Goal: Contribute content: Contribute content

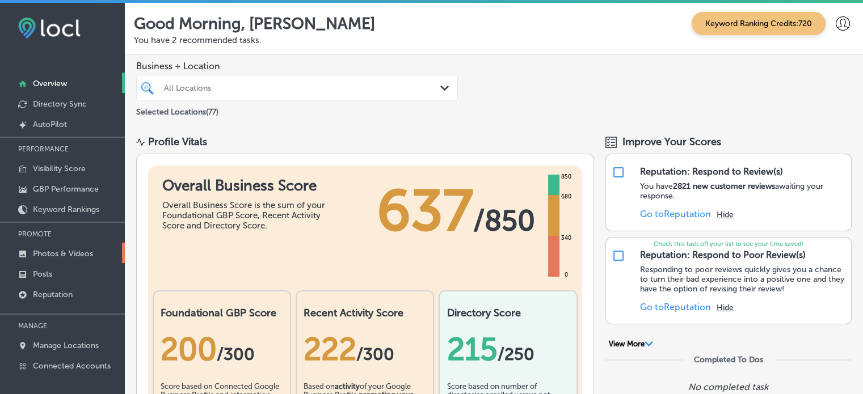
click at [79, 256] on p "Photos & Videos" at bounding box center [63, 254] width 60 height 10
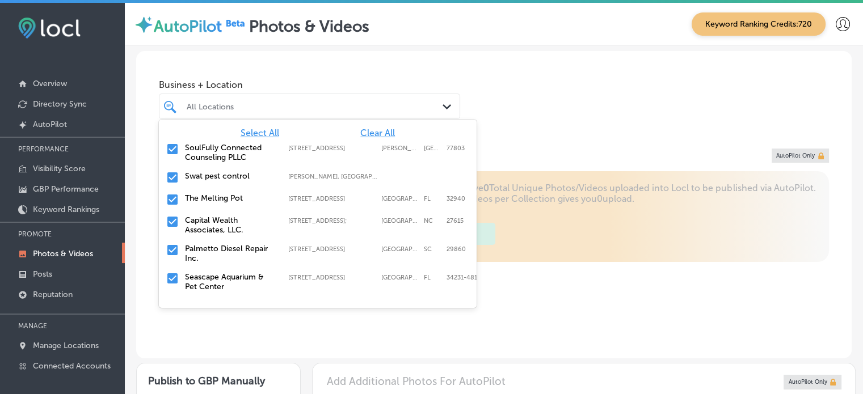
click at [320, 111] on div "All Locations" at bounding box center [315, 107] width 257 height 10
type input "5"
click at [374, 136] on span "Clear All" at bounding box center [377, 133] width 35 height 11
click at [209, 113] on div at bounding box center [298, 106] width 224 height 15
type input "na"
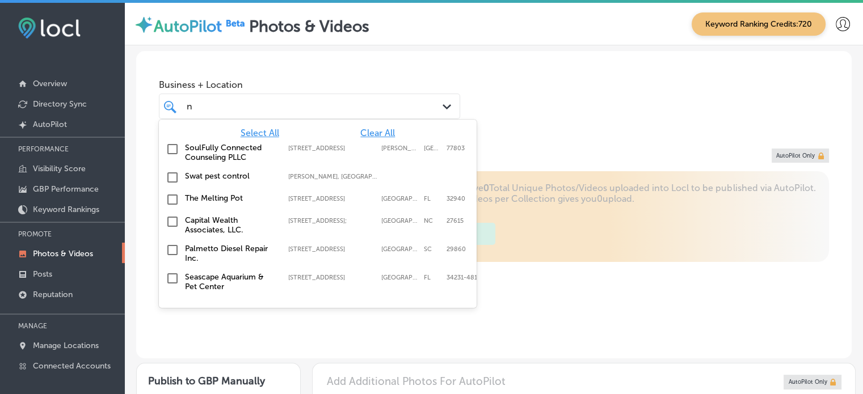
type input "0"
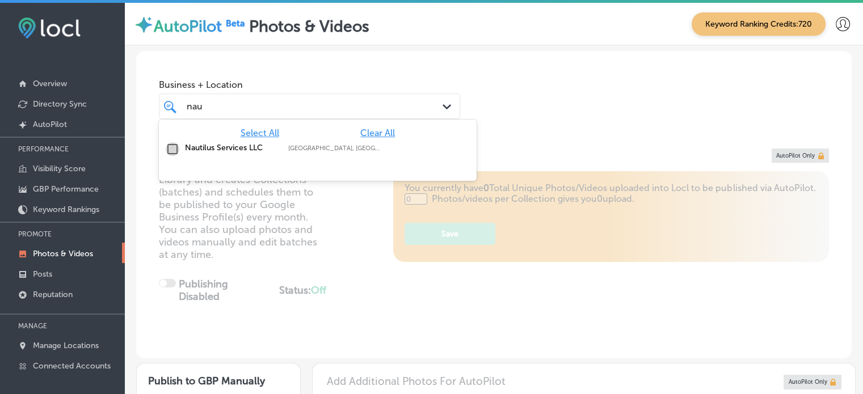
click at [170, 152] on input "checkbox" at bounding box center [173, 149] width 14 height 14
type input "nau"
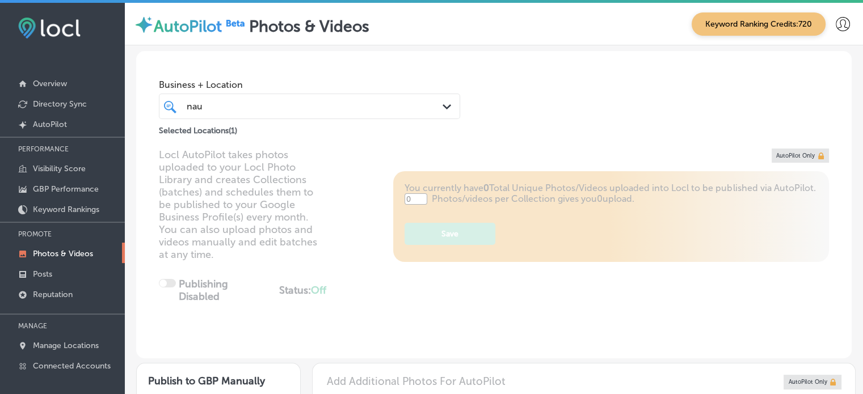
click at [336, 75] on div "Business + Location nau nau Path Created with Sketch." at bounding box center [309, 96] width 301 height 45
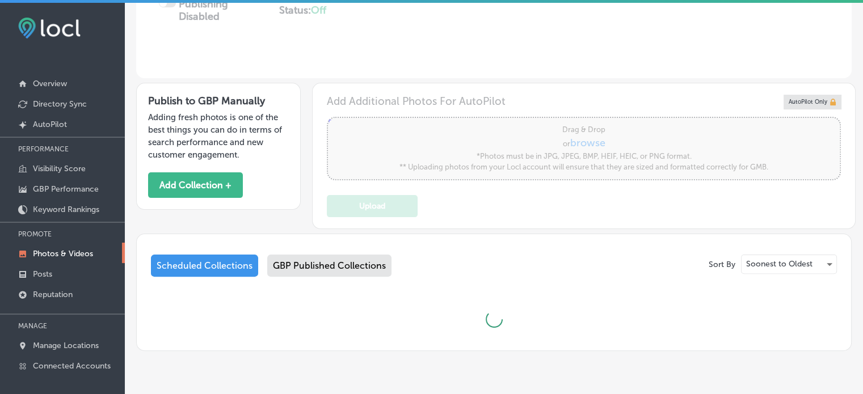
type input "5"
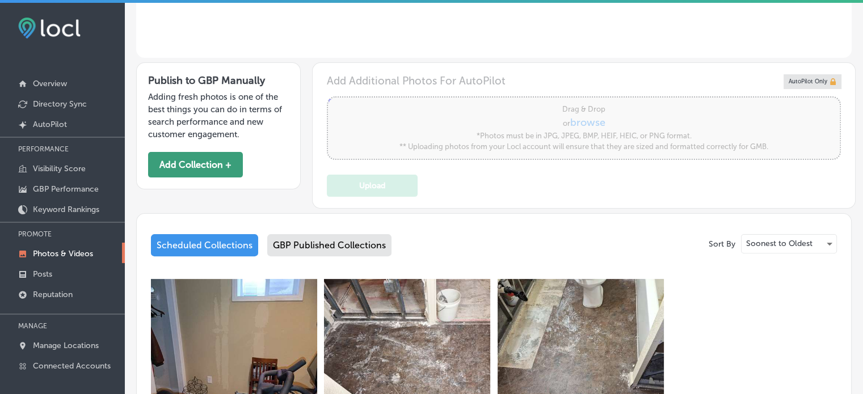
scroll to position [295, 0]
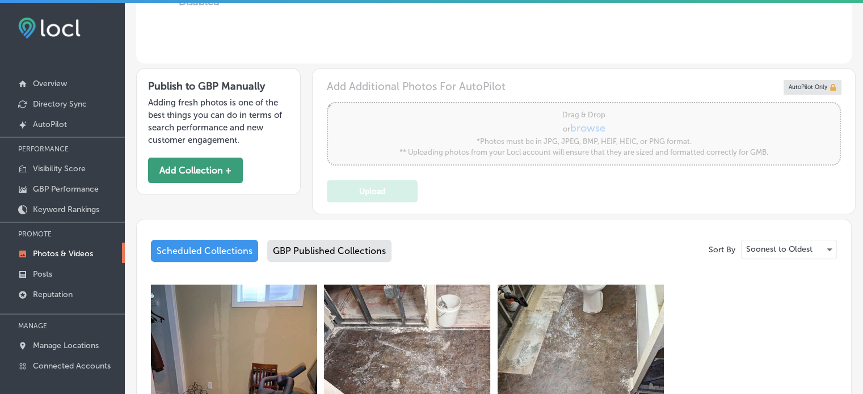
click at [211, 163] on button "Add Collection +" at bounding box center [195, 171] width 95 height 26
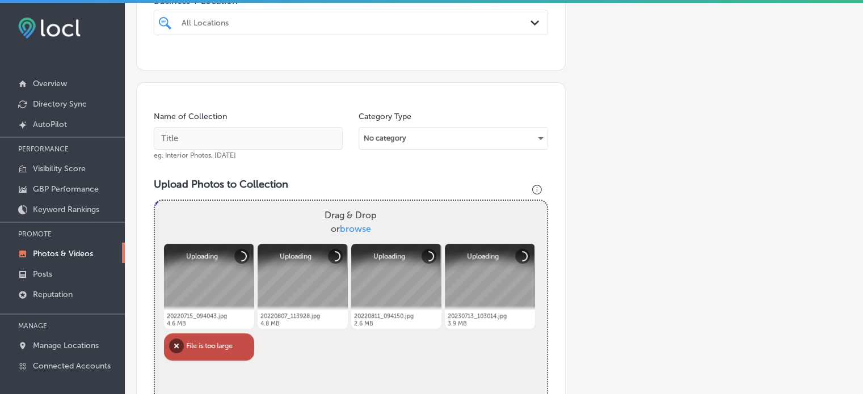
scroll to position [245, 0]
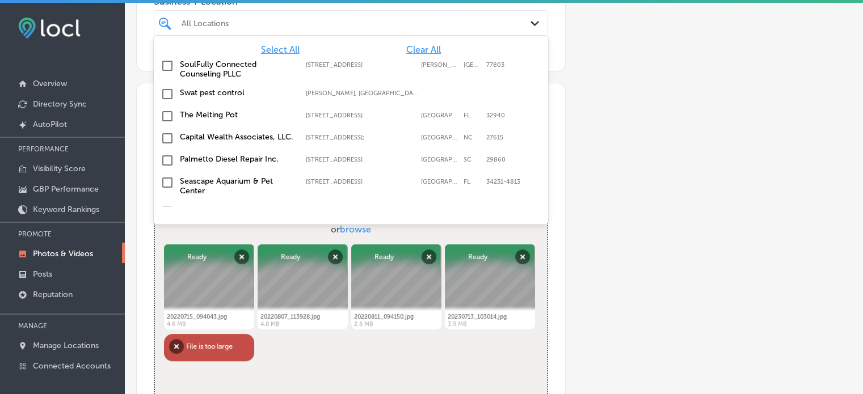
click at [263, 28] on div at bounding box center [333, 22] width 307 height 15
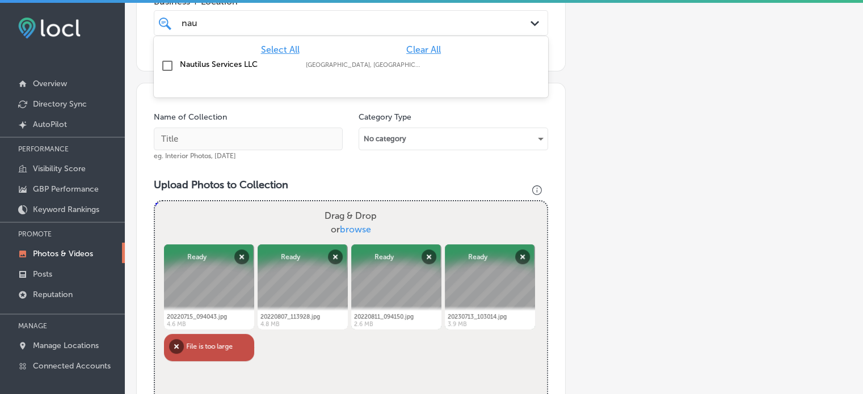
click at [184, 66] on label "Nautilus Services LLC" at bounding box center [237, 65] width 115 height 10
type input "nau"
click at [255, 15] on div "nau nau" at bounding box center [333, 22] width 307 height 15
click at [258, 117] on div "Name of Collection eg. Interior Photos, [DATE]" at bounding box center [248, 136] width 189 height 49
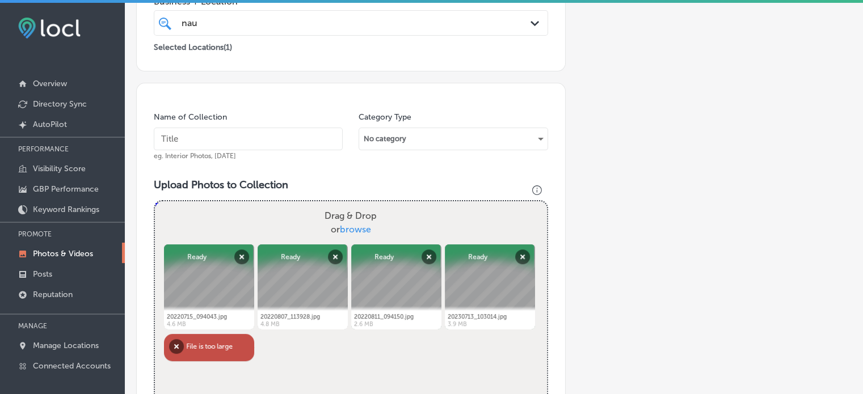
click at [255, 134] on input "text" at bounding box center [248, 139] width 189 height 23
paste input "Water damage restoration"
type input "Water damage restoration"
click at [297, 190] on div "Upload Photos to Collection Powered by PQINA Drag & Drop or browse 20220715_094…" at bounding box center [351, 309] width 394 height 260
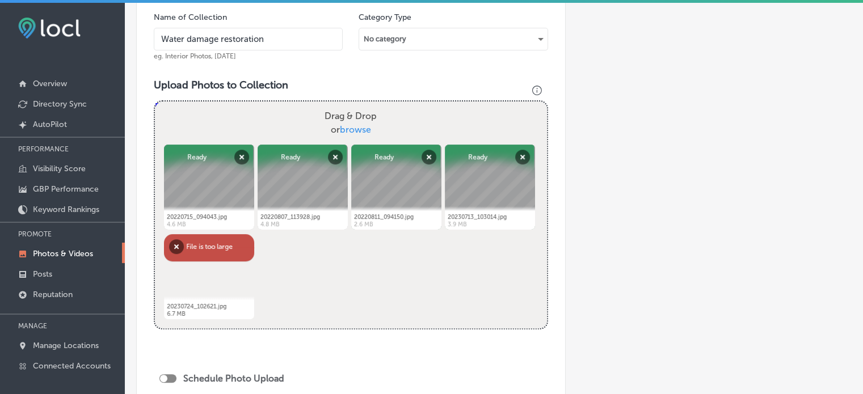
scroll to position [350, 0]
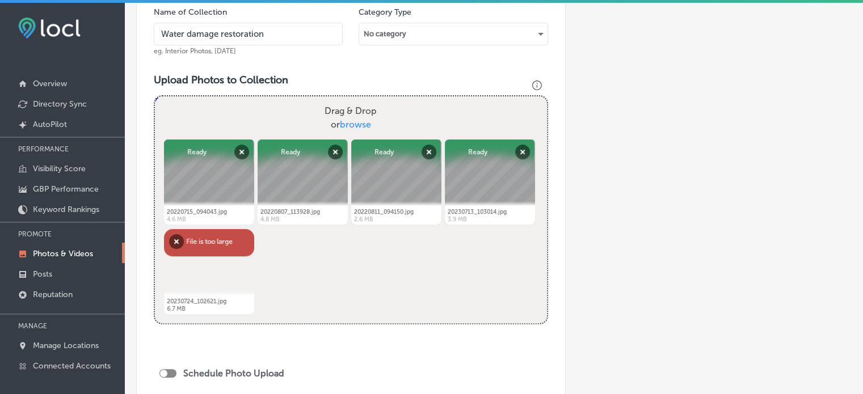
click at [142, 173] on div "Name of Collection Water damage restoration eg. Interior Photos, [DATE] Categor…" at bounding box center [351, 214] width 430 height 473
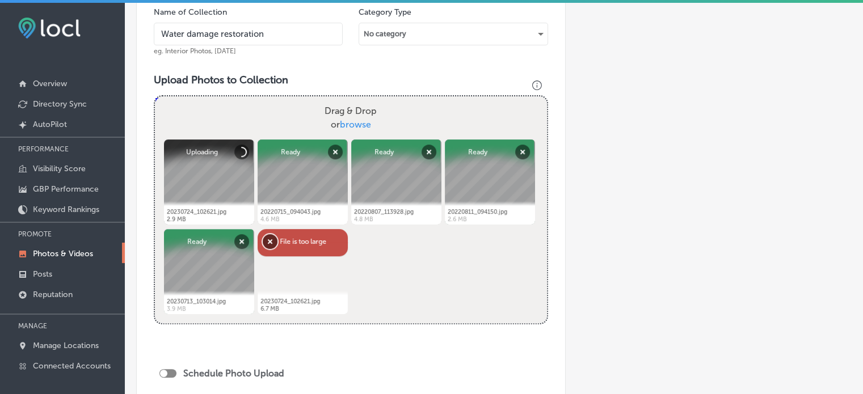
click at [269, 238] on button "Remove" at bounding box center [270, 241] width 15 height 15
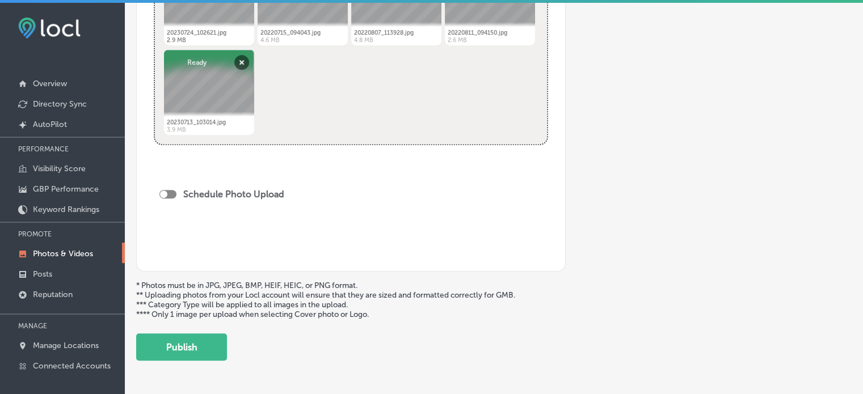
scroll to position [546, 0]
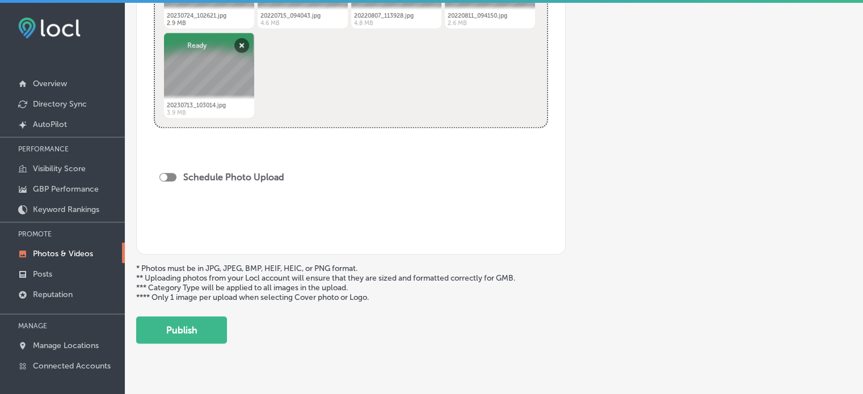
click at [168, 179] on div at bounding box center [167, 177] width 17 height 9
checkbox input "true"
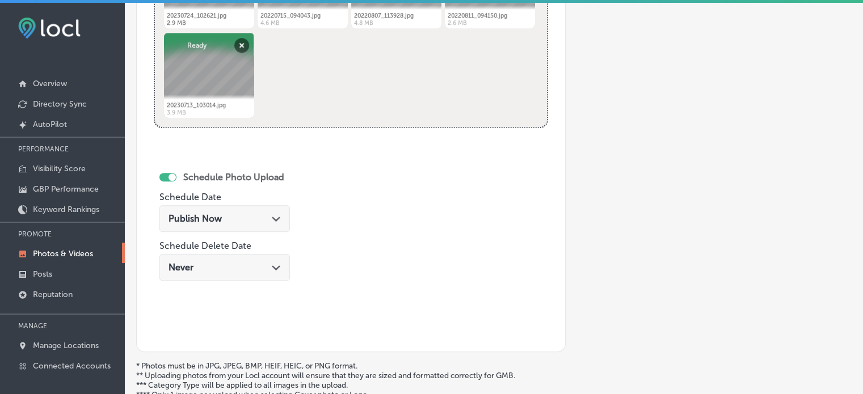
click at [233, 220] on div "Publish Now Path Created with Sketch." at bounding box center [225, 218] width 112 height 11
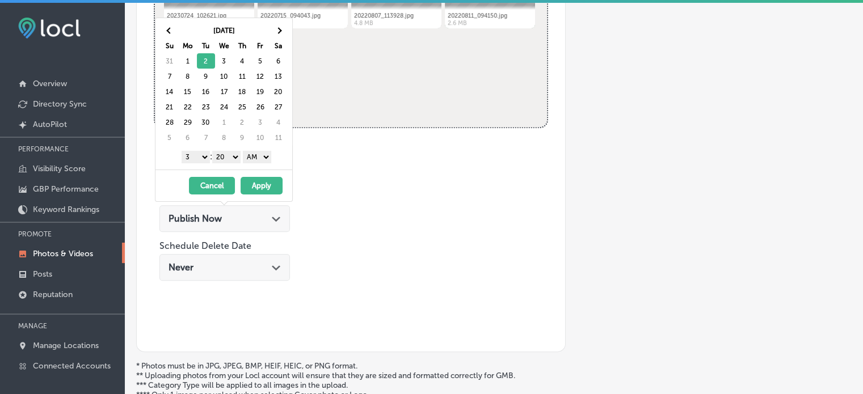
click at [204, 157] on select "1 2 3 4 5 6 7 8 9 10 11 12" at bounding box center [196, 157] width 28 height 12
drag, startPoint x: 232, startPoint y: 151, endPoint x: 228, endPoint y: 172, distance: 21.3
click at [228, 172] on div "[DATE] Su Mo Tu We Th Fr Sa 31 1 2 3 4 5 6 7 8 9 10 11 12 13 14 15 16 17 18 19 …" at bounding box center [224, 110] width 138 height 184
click at [254, 158] on select "AM PM" at bounding box center [257, 157] width 28 height 12
click at [258, 182] on button "Apply" at bounding box center [262, 186] width 42 height 18
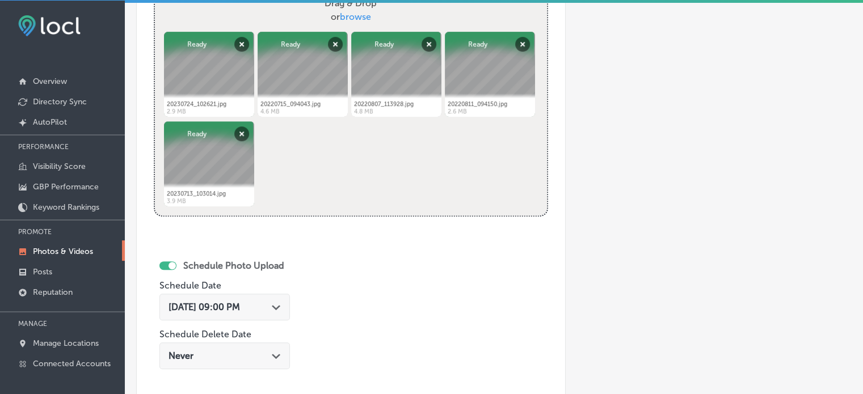
scroll to position [661, 0]
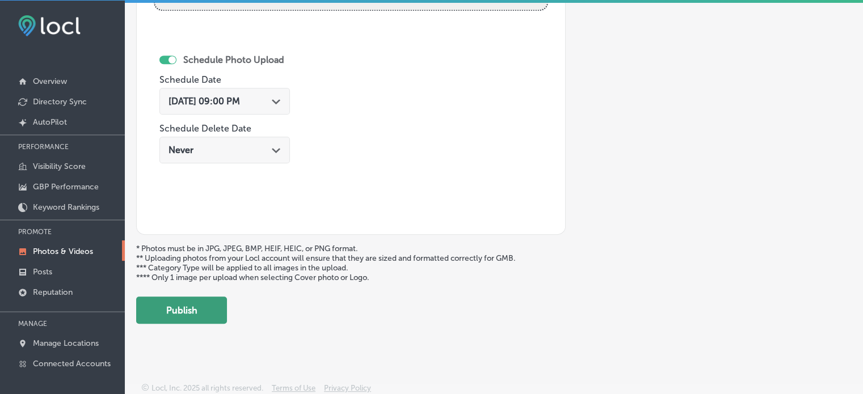
click at [173, 310] on button "Publish" at bounding box center [181, 310] width 91 height 27
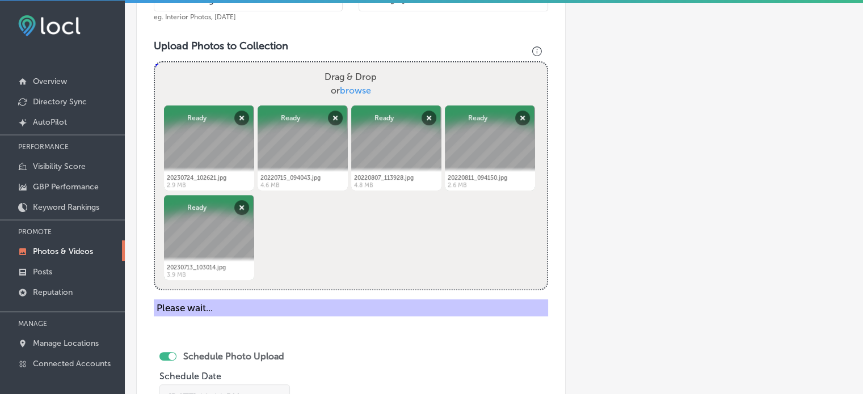
scroll to position [396, 0]
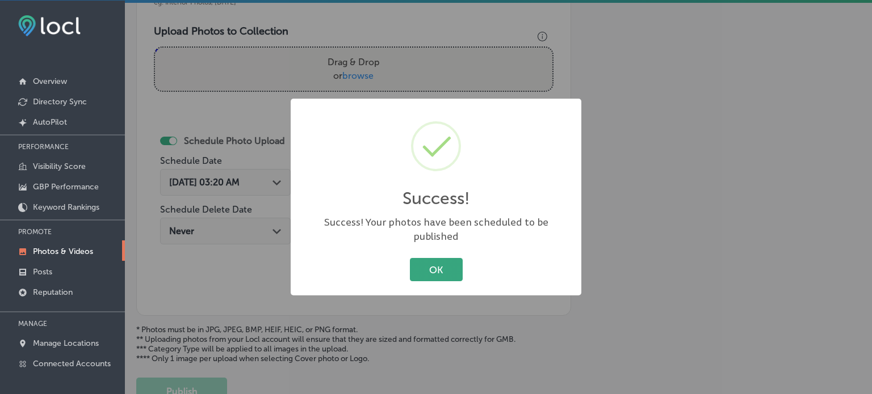
click at [439, 259] on button "OK" at bounding box center [436, 269] width 53 height 23
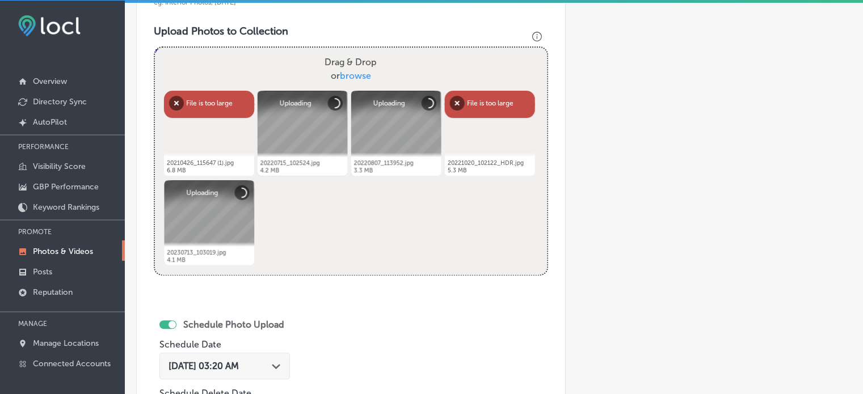
scroll to position [336, 0]
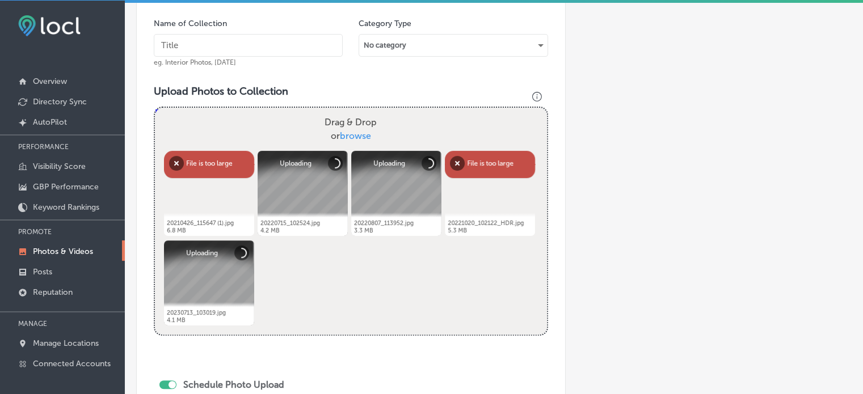
click at [157, 72] on div "Name of Collection eg. Interior Photos, [DATE] Category Type No category Upload…" at bounding box center [351, 274] width 430 height 571
click at [236, 39] on input "text" at bounding box center [248, 45] width 189 height 23
paste input "Mold mitigation and remediation"
type input "Mold mitigation and remediation"
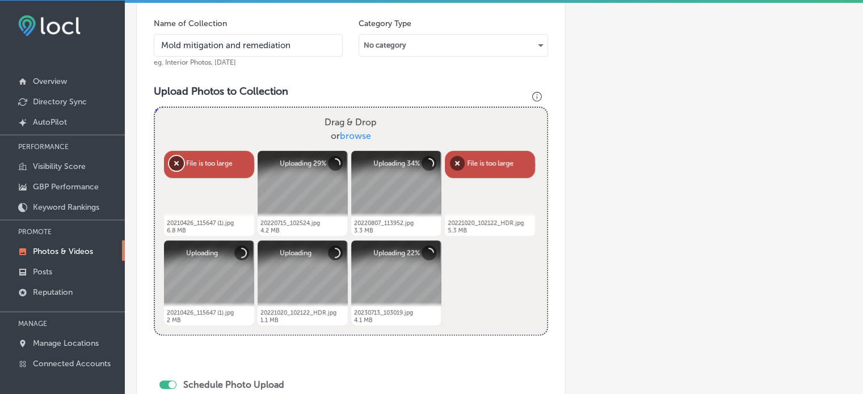
click at [177, 161] on button "Remove" at bounding box center [176, 163] width 15 height 15
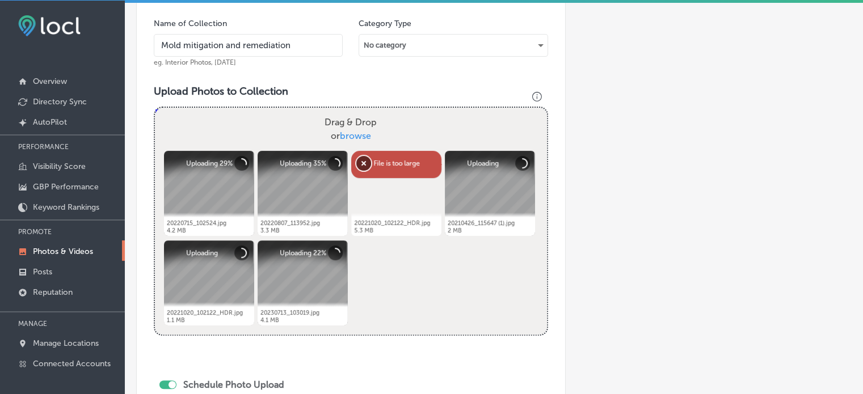
click at [363, 161] on button "Remove" at bounding box center [363, 163] width 15 height 15
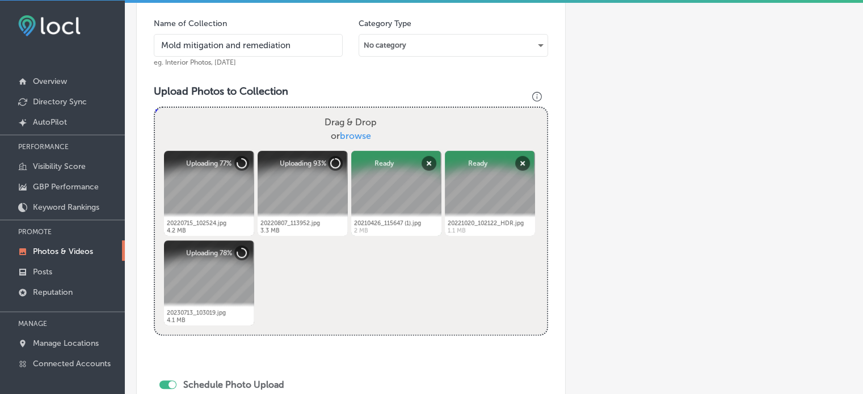
scroll to position [548, 0]
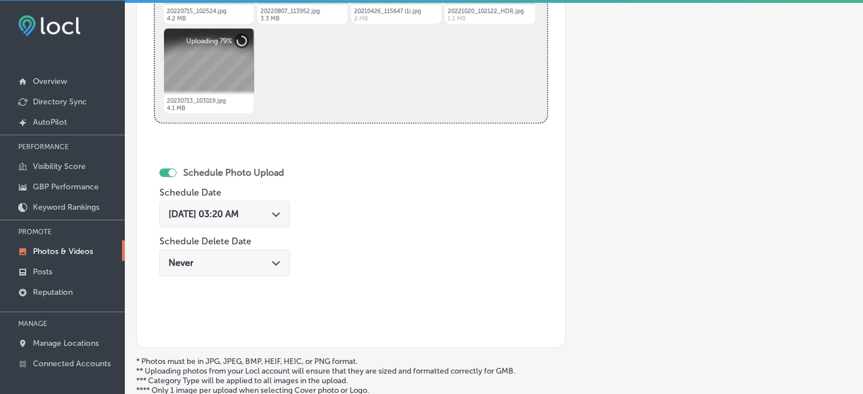
click at [228, 212] on span "[DATE] 03:20 AM" at bounding box center [204, 214] width 70 height 11
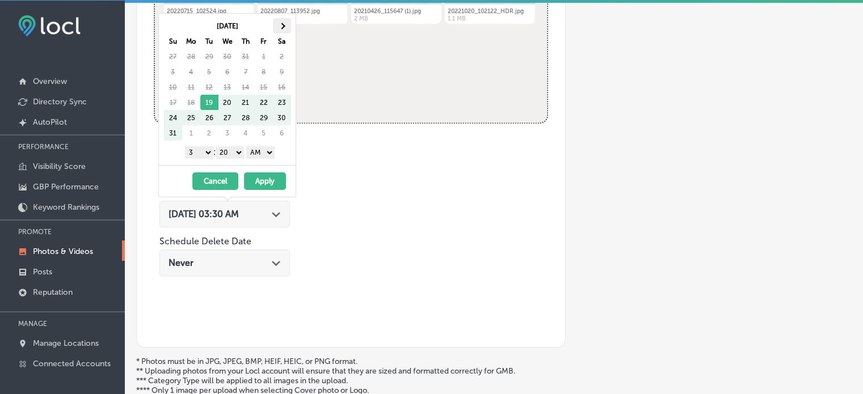
click at [283, 27] on th at bounding box center [282, 25] width 18 height 15
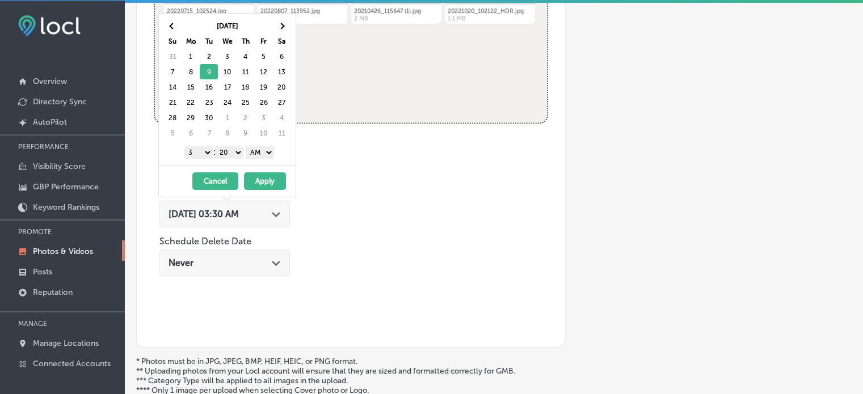
click at [203, 155] on select "1 2 3 4 5 6 7 8 9 10 11 12" at bounding box center [198, 152] width 28 height 12
click at [236, 148] on select "00 10 20 30 40 50" at bounding box center [229, 152] width 28 height 12
click at [259, 161] on div "[DATE] Su Mo Tu We Th Fr Sa 31 1 2 3 4 5 6 7 8 9 10 11 12 13 14 15 16 17 18 19 …" at bounding box center [227, 90] width 137 height 152
click at [259, 152] on select "AM PM" at bounding box center [260, 152] width 28 height 12
click at [277, 178] on button "Apply" at bounding box center [265, 182] width 42 height 18
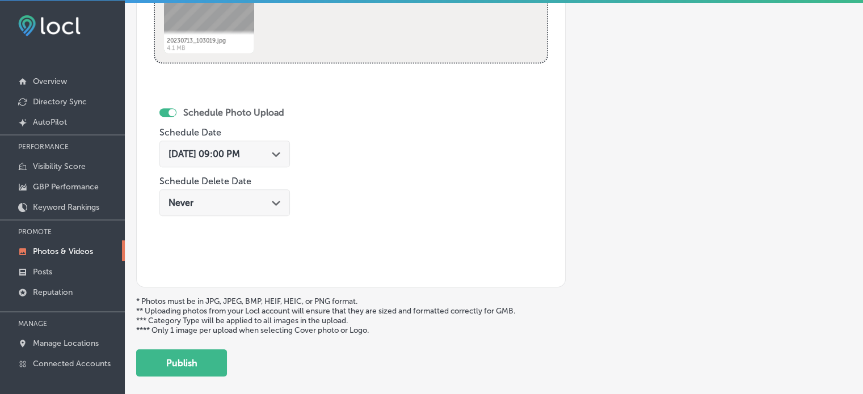
scroll to position [614, 0]
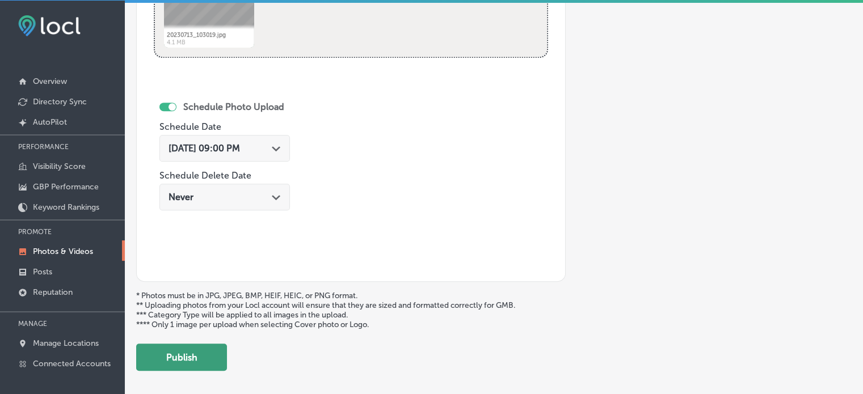
click at [208, 359] on button "Publish" at bounding box center [181, 357] width 91 height 27
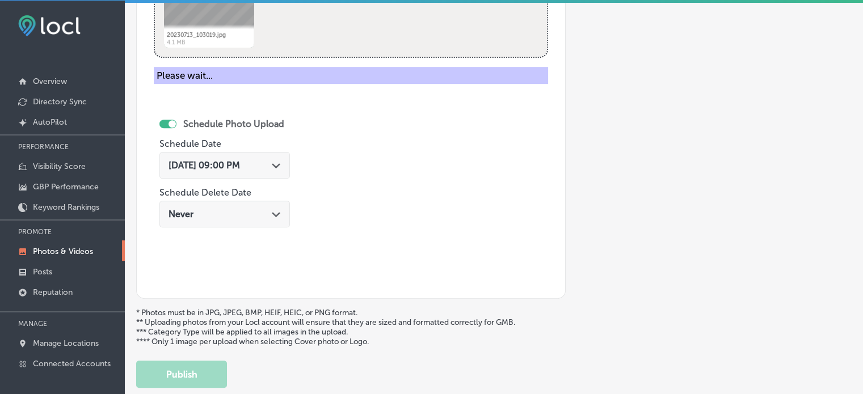
scroll to position [477, 0]
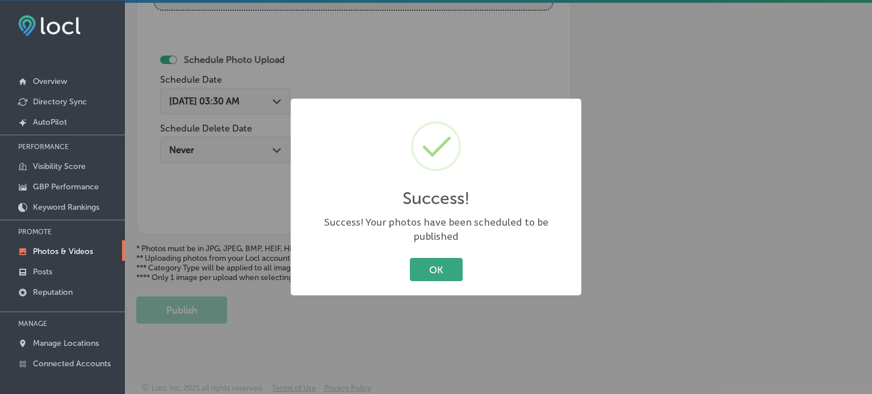
click at [444, 258] on button "OK" at bounding box center [436, 269] width 53 height 23
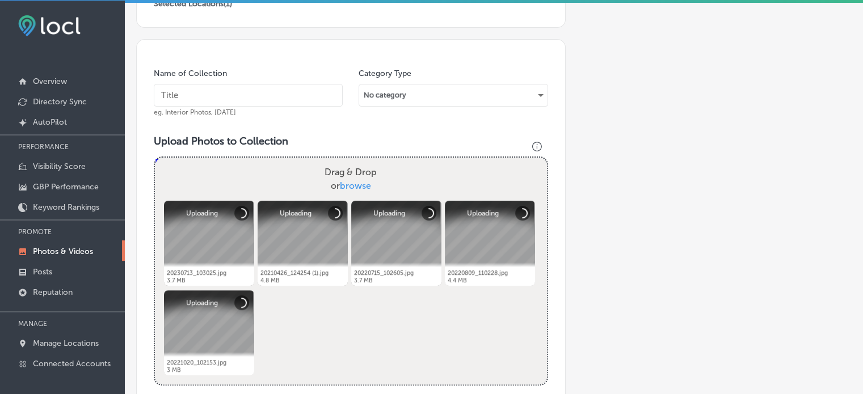
scroll to position [195, 0]
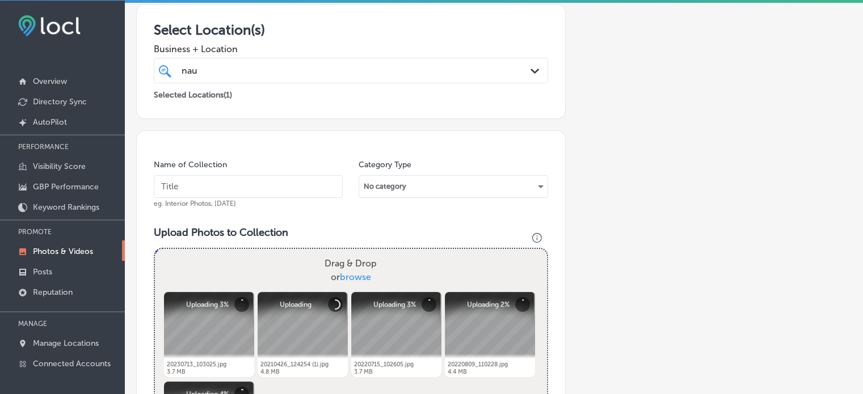
click at [264, 179] on input "text" at bounding box center [248, 186] width 189 height 23
paste input "Mold removal services"
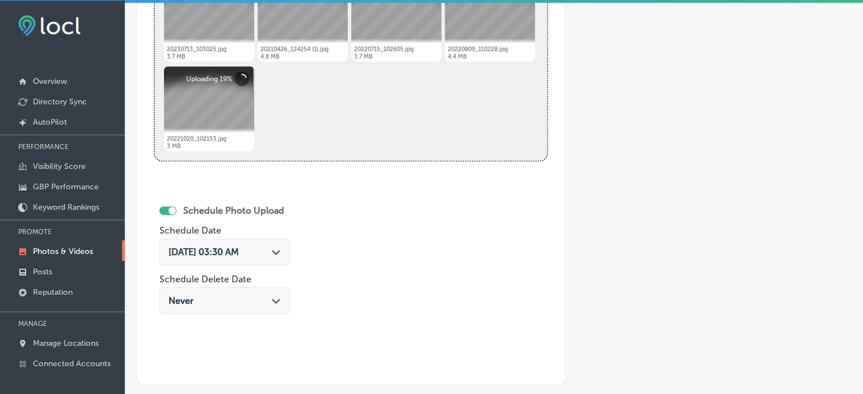
scroll to position [511, 0]
type input "Mold removal services"
click at [212, 254] on span "[DATE] 03:30 AM" at bounding box center [204, 251] width 70 height 11
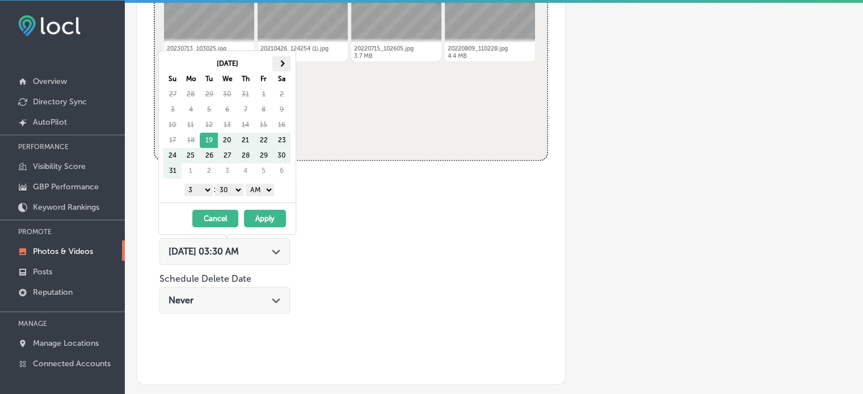
click at [281, 62] on span at bounding box center [282, 63] width 6 height 6
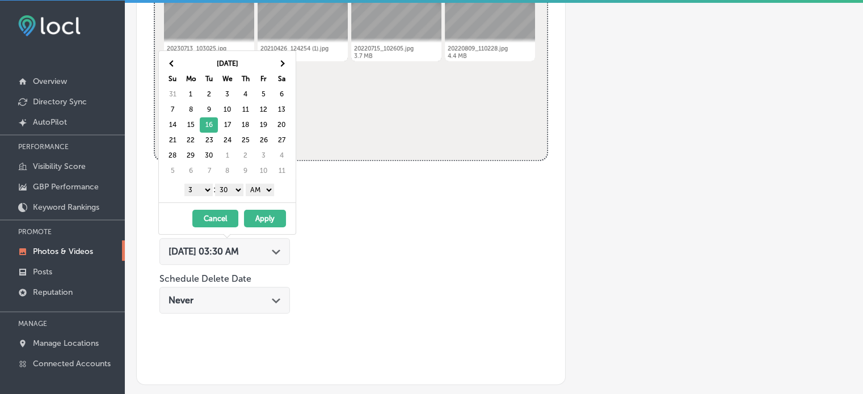
click at [198, 192] on select "1 2 3 4 5 6 7 8 9 10 11 12" at bounding box center [198, 190] width 28 height 12
click at [229, 184] on select "00 10 20 30 40 50" at bounding box center [229, 190] width 28 height 12
click at [258, 189] on select "AM PM" at bounding box center [260, 190] width 28 height 12
click at [261, 215] on button "Apply" at bounding box center [265, 219] width 42 height 18
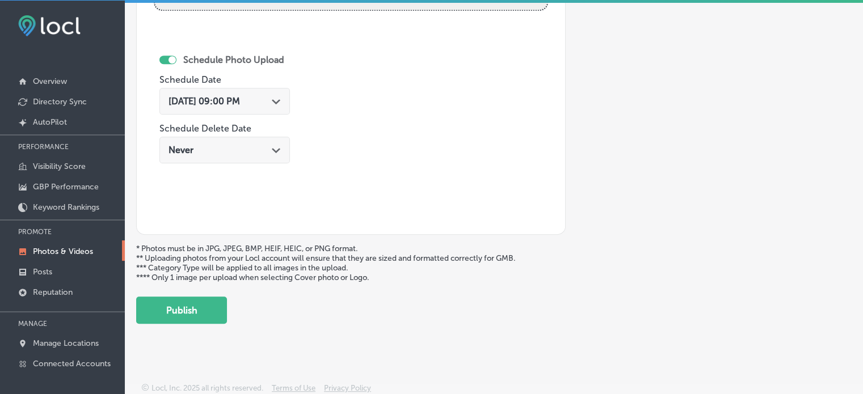
scroll to position [661, 0]
click at [201, 314] on button "Publish" at bounding box center [181, 310] width 91 height 27
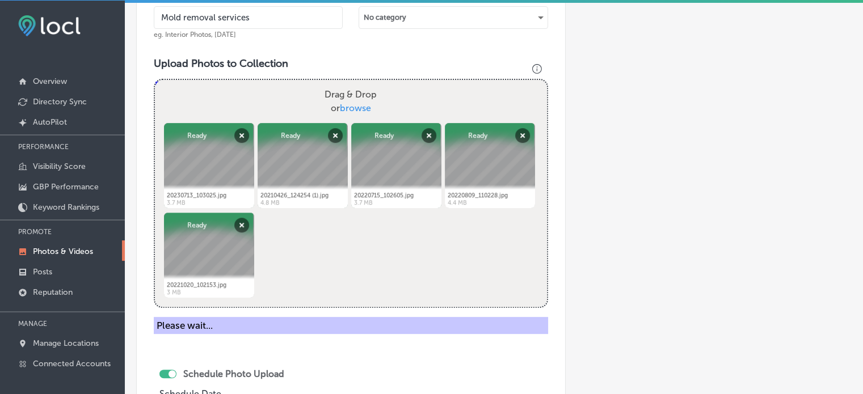
scroll to position [363, 0]
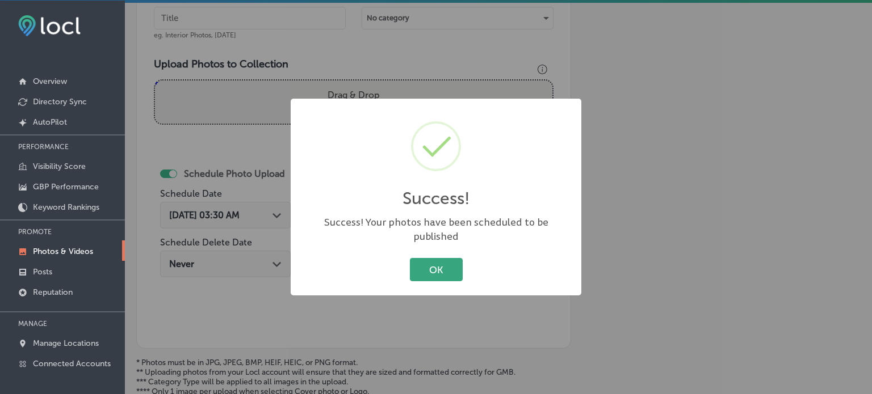
drag, startPoint x: 448, startPoint y: 245, endPoint x: 452, endPoint y: 254, distance: 9.9
click at [452, 254] on div "Success! × Success! Your photos have been scheduled to be published OK Cancel" at bounding box center [436, 197] width 291 height 197
click at [452, 258] on button "OK" at bounding box center [436, 269] width 53 height 23
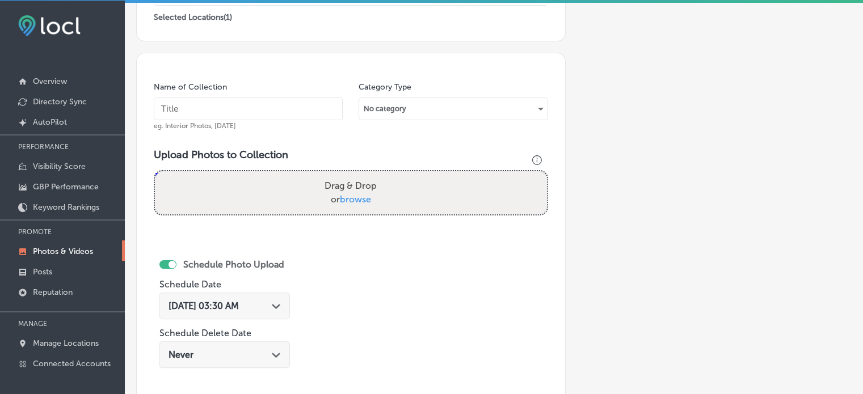
scroll to position [272, 0]
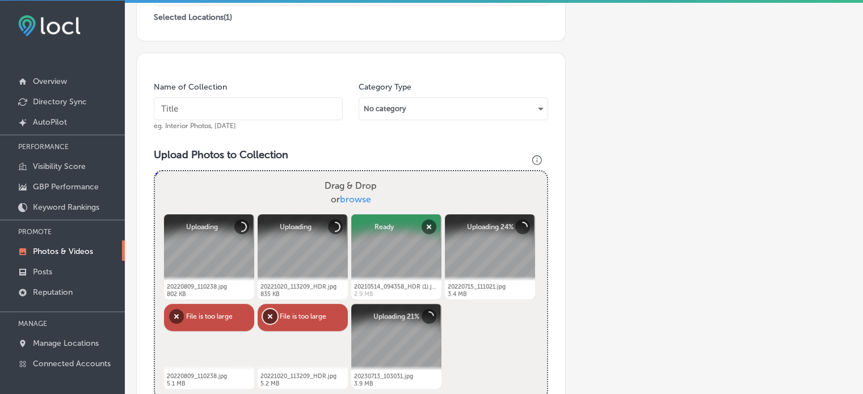
click at [267, 319] on button "Remove" at bounding box center [270, 316] width 15 height 15
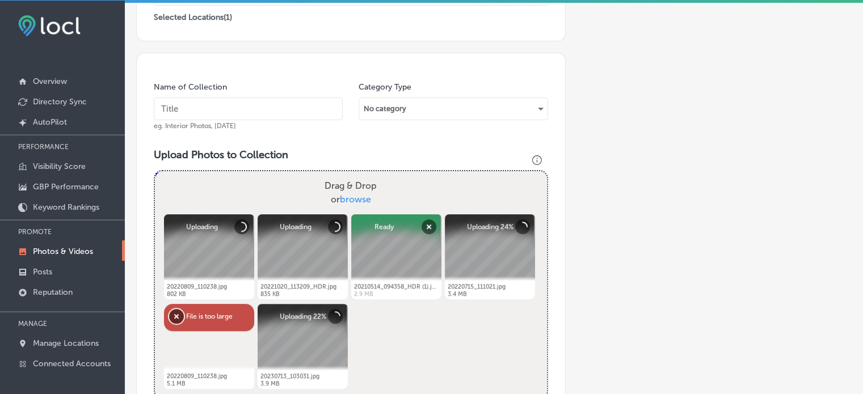
click at [175, 314] on button "Remove" at bounding box center [176, 316] width 15 height 15
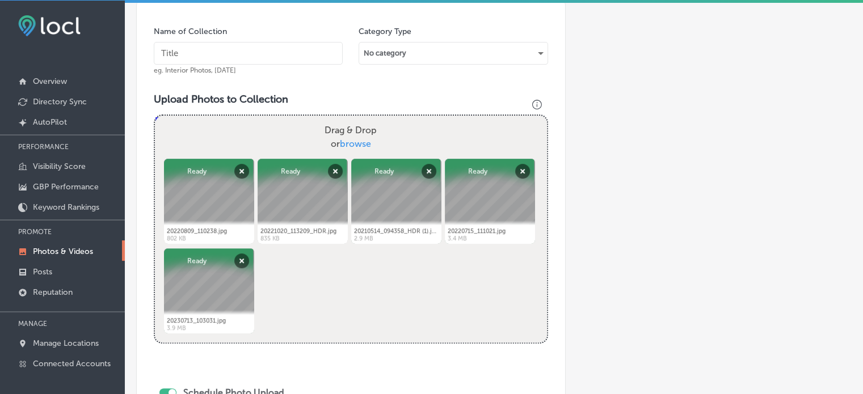
scroll to position [327, 0]
click at [255, 52] on input "text" at bounding box center [248, 54] width 189 height 23
paste input "Free mold mitigation estimates"
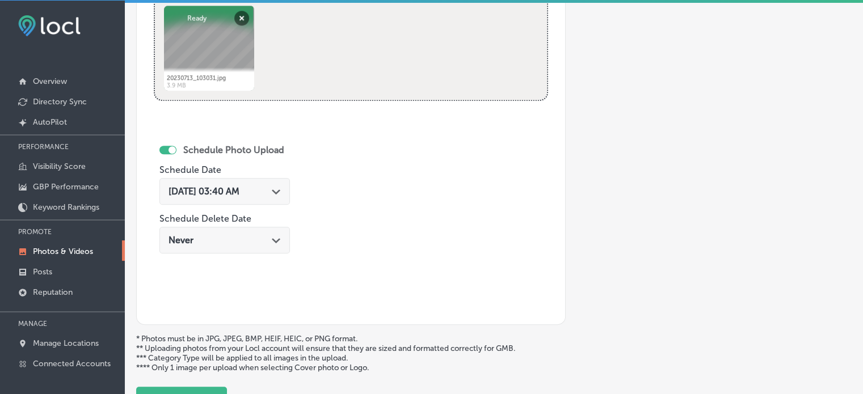
type input "Free mold mitigation estimates"
click at [272, 197] on div "[DATE] 03:40 AM Path Created with Sketch." at bounding box center [224, 191] width 131 height 27
click at [361, 177] on div "Name of Collection Free mold mitigation estimates eg. Interior Photos, [DATE] C…" at bounding box center [351, 39] width 430 height 571
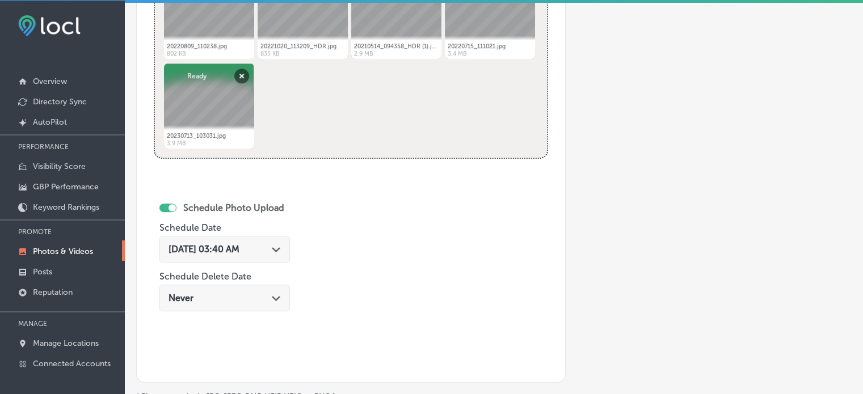
scroll to position [513, 0]
click at [270, 241] on div "[DATE] 03:40 AM Path Created with Sketch." at bounding box center [224, 249] width 131 height 27
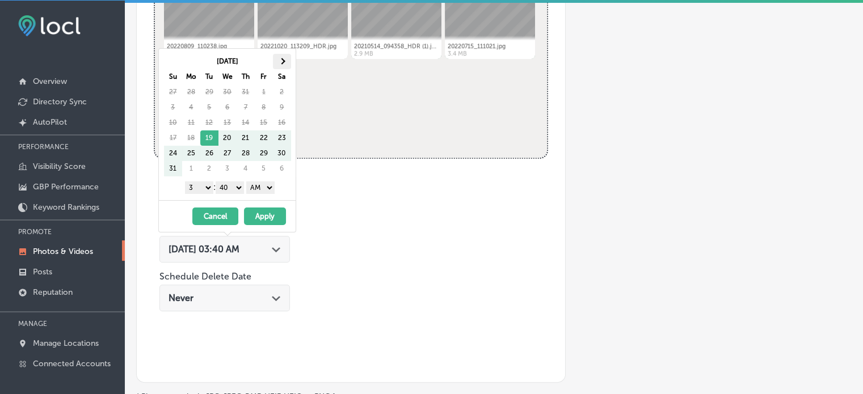
click at [281, 58] on span at bounding box center [282, 61] width 6 height 6
click at [202, 183] on select "1 2 3 4 5 6 7 8 9 10 11 12" at bounding box center [199, 188] width 28 height 12
click at [237, 186] on select "00 10 20 30 40 50" at bounding box center [230, 188] width 28 height 12
click at [261, 188] on select "AM PM" at bounding box center [260, 188] width 28 height 12
click at [268, 216] on button "Apply" at bounding box center [265, 217] width 42 height 18
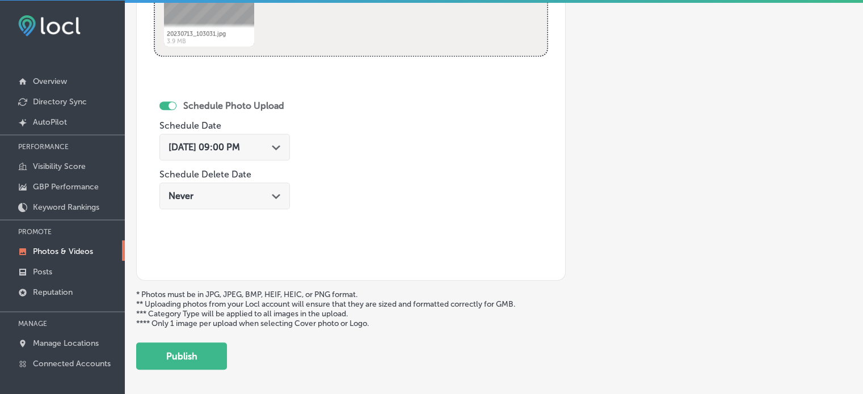
scroll to position [622, 0]
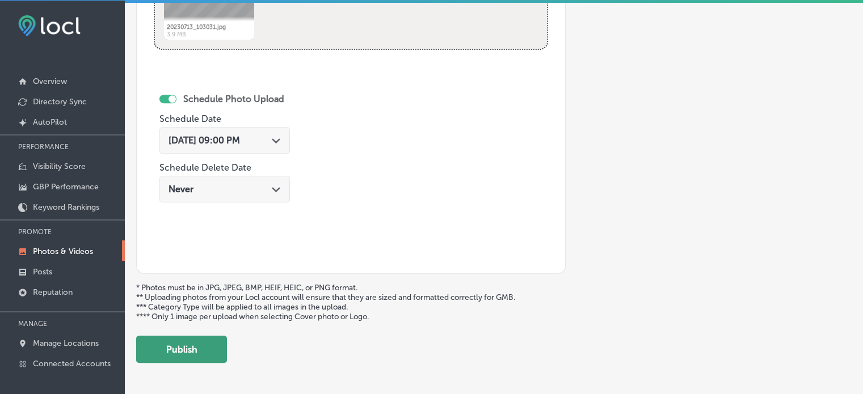
click at [187, 348] on button "Publish" at bounding box center [181, 349] width 91 height 27
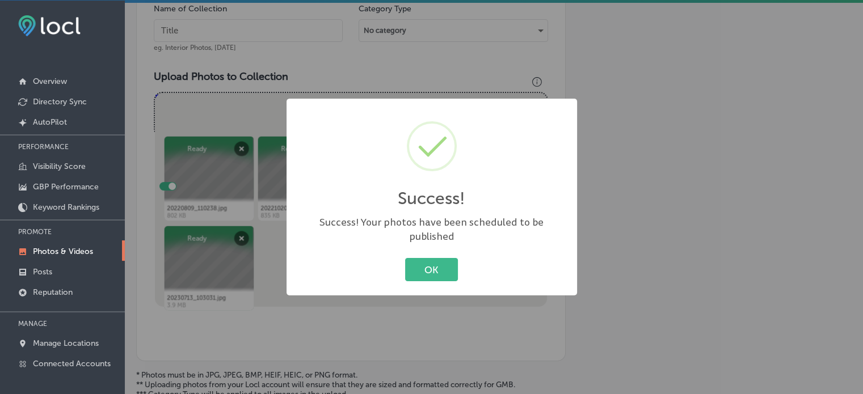
scroll to position [350, 0]
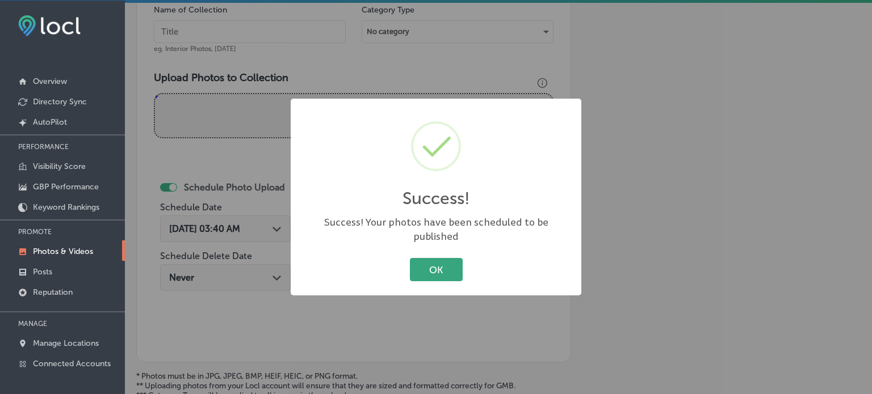
click at [449, 259] on button "OK" at bounding box center [436, 269] width 53 height 23
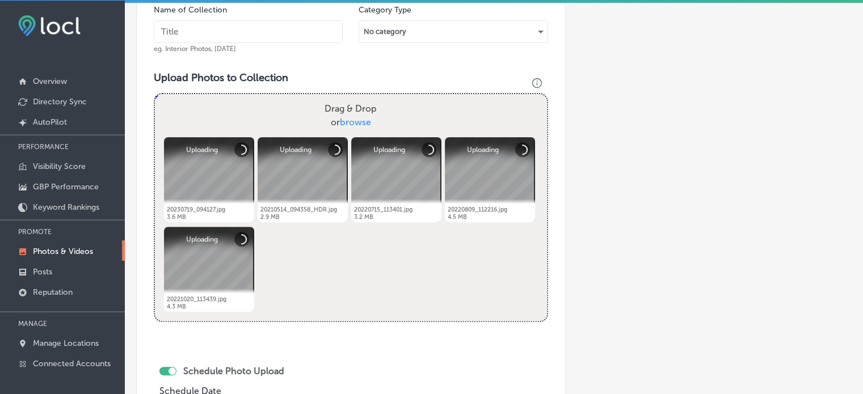
scroll to position [279, 0]
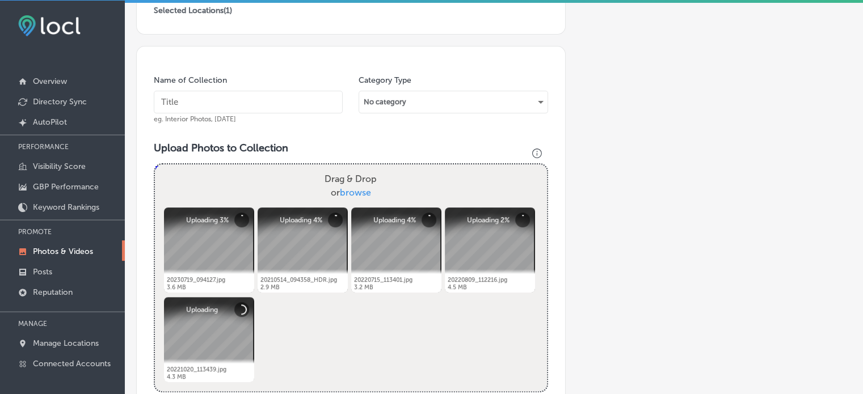
click at [201, 94] on input "text" at bounding box center [248, 102] width 189 height 23
paste input "IICRC-certified mold technician"
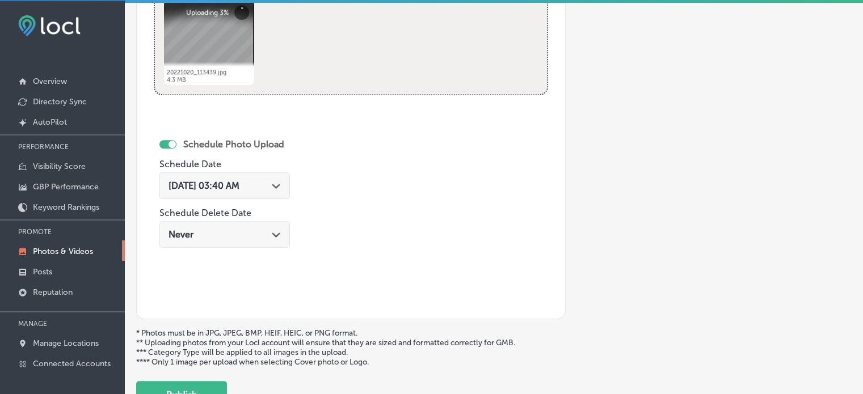
scroll to position [580, 0]
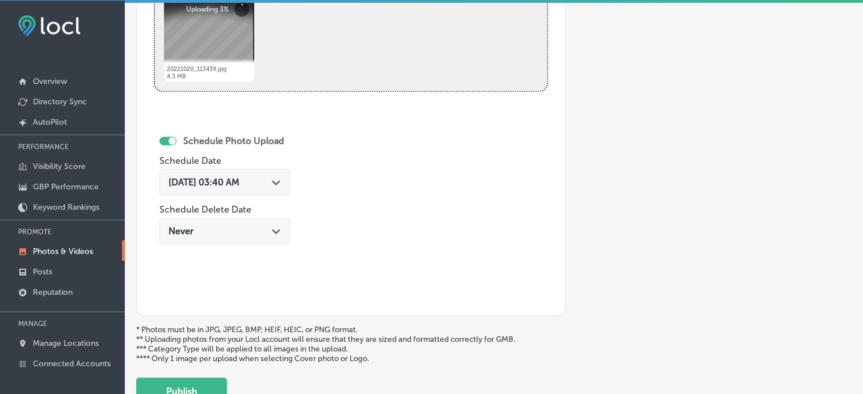
type input "IICRC-certified mold technician"
click at [239, 180] on span "[DATE] 03:40 AM" at bounding box center [204, 182] width 71 height 11
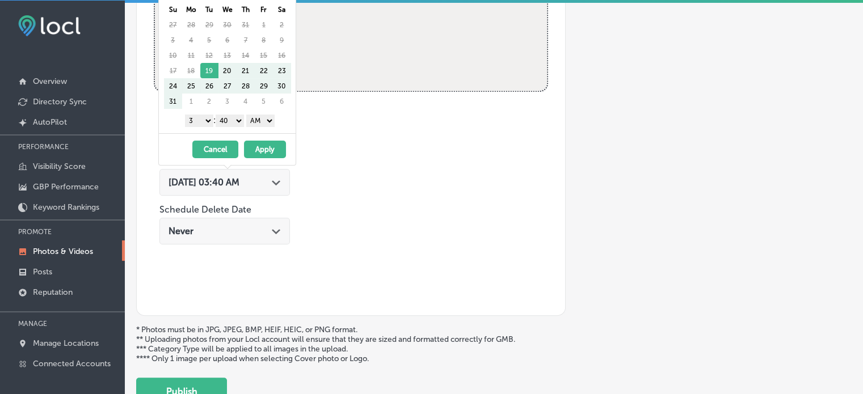
click at [350, 124] on div "Name of Collection IICRC-certified mold technician eg. Interior Photos, [DATE] …" at bounding box center [351, 30] width 430 height 571
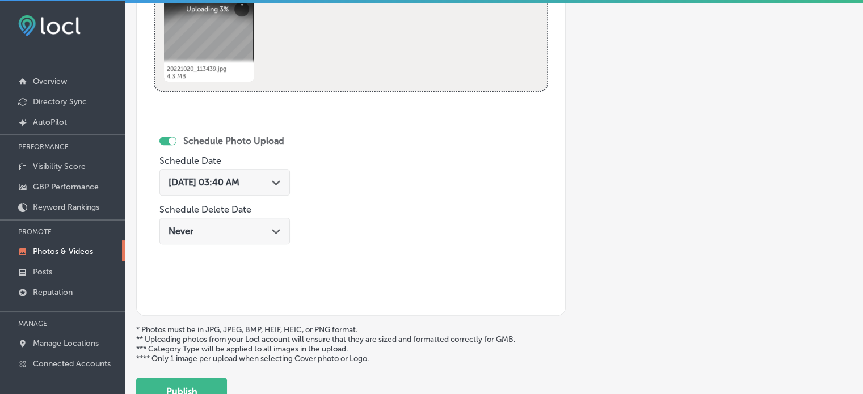
scroll to position [489, 0]
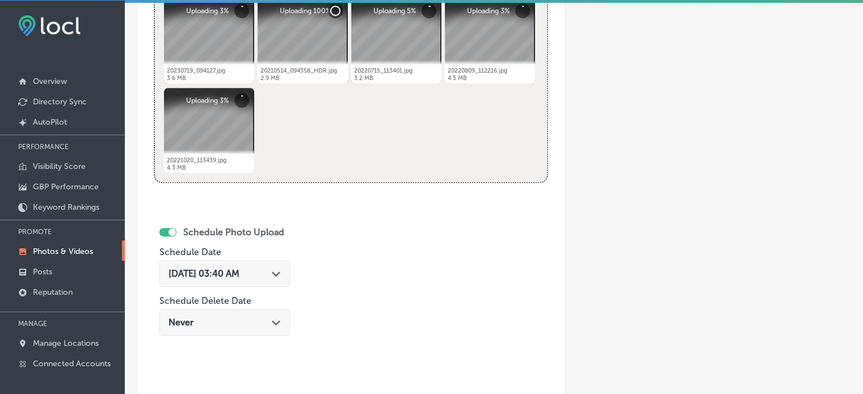
click at [268, 275] on div "[DATE] 03:40 AM Path Created with Sketch." at bounding box center [225, 273] width 112 height 11
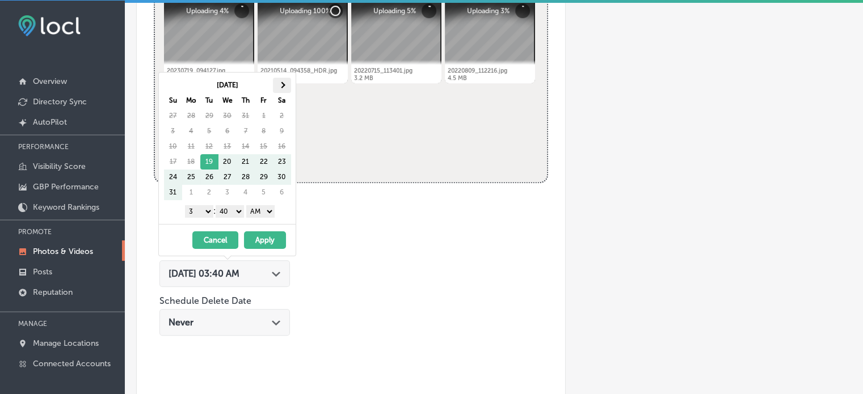
click at [285, 86] on th at bounding box center [282, 85] width 18 height 15
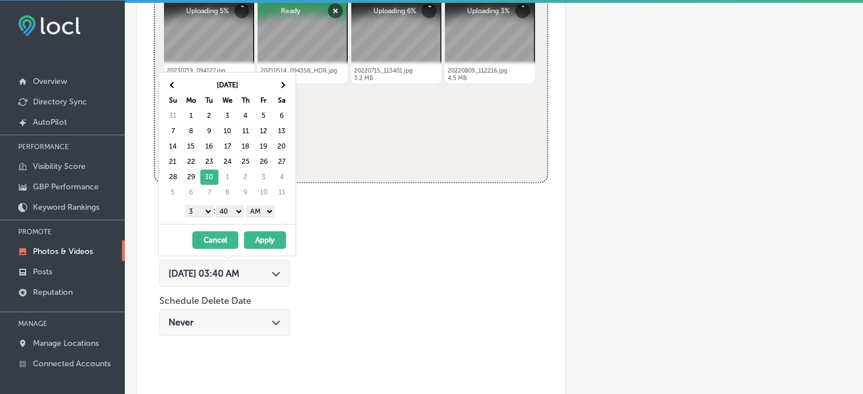
click at [203, 212] on select "1 2 3 4 5 6 7 8 9 10 11 12" at bounding box center [199, 211] width 28 height 12
click at [227, 210] on select "00 10 20 30 40 50" at bounding box center [230, 211] width 28 height 12
click at [260, 214] on select "AM PM" at bounding box center [260, 211] width 28 height 12
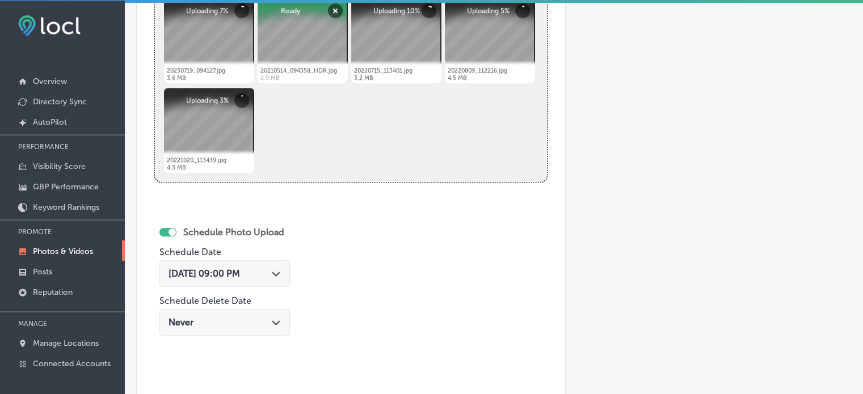
click at [392, 197] on div "Name of Collection IICRC-certified mold technician eg. Interior Photos, [DATE] …" at bounding box center [351, 122] width 430 height 571
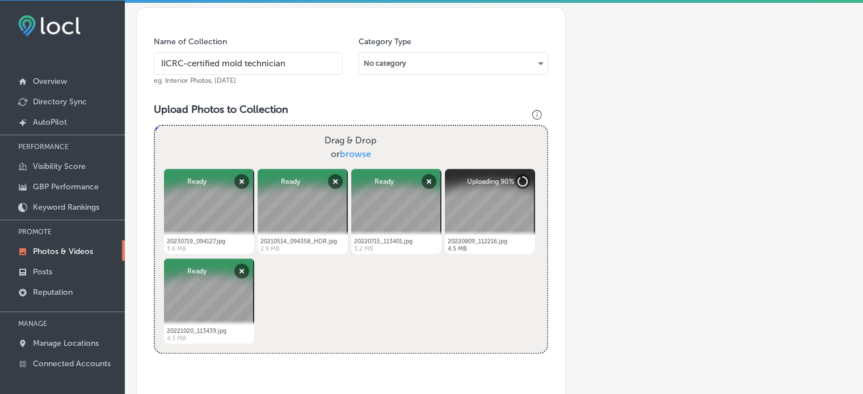
scroll to position [320, 0]
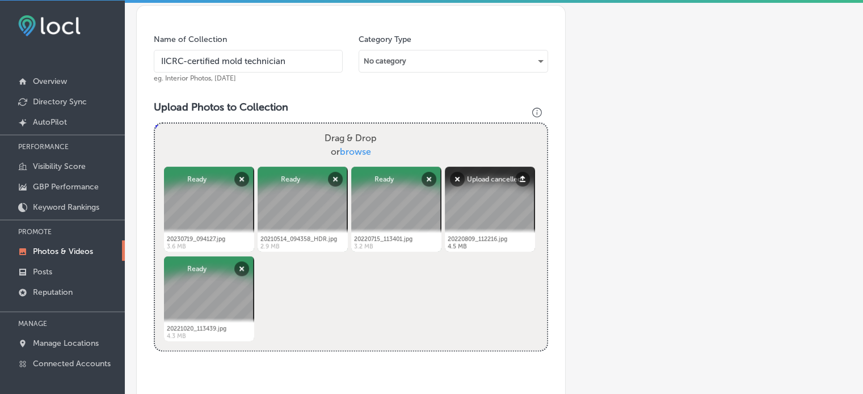
click at [141, 119] on div "Name of Collection IICRC-certified mold technician eg. Interior Photos, [DATE] …" at bounding box center [351, 290] width 430 height 571
drag, startPoint x: 522, startPoint y: 179, endPoint x: 518, endPoint y: 231, distance: 52.4
click at [518, 264] on div "Powered by PQINA Drag & Drop or browse 20230719_094127.jpg Abort Retry Remove U…" at bounding box center [351, 237] width 392 height 227
click at [518, 173] on button "Upload" at bounding box center [522, 179] width 15 height 15
click at [508, 224] on div at bounding box center [490, 209] width 90 height 85
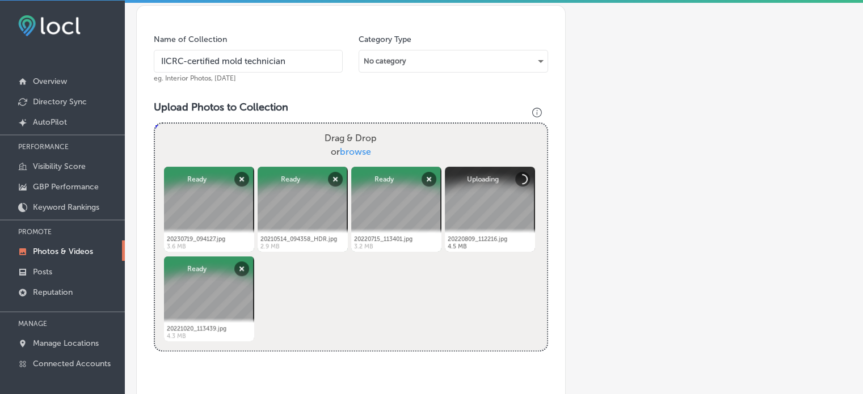
click at [452, 167] on div at bounding box center [490, 209] width 90 height 85
drag, startPoint x: 459, startPoint y: 175, endPoint x: 494, endPoint y: 188, distance: 37.5
click at [494, 188] on div at bounding box center [490, 209] width 90 height 85
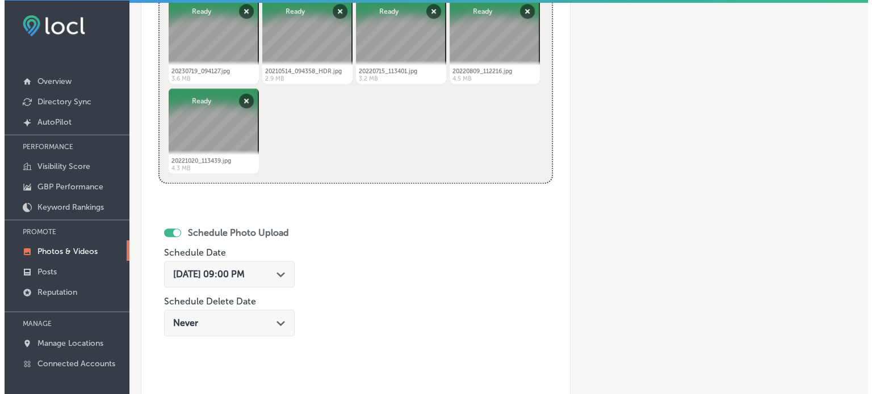
scroll to position [624, 0]
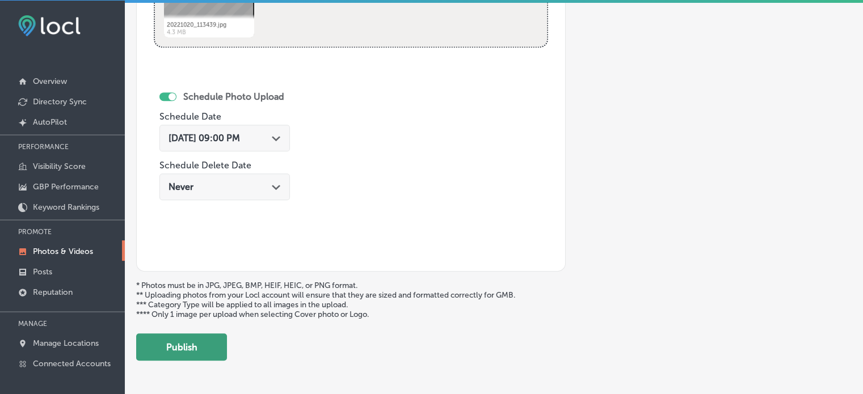
click at [197, 344] on button "Publish" at bounding box center [181, 347] width 91 height 27
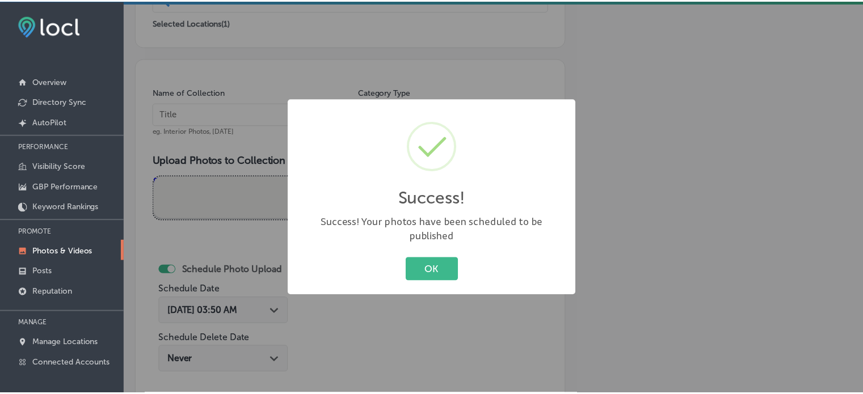
scroll to position [266, 0]
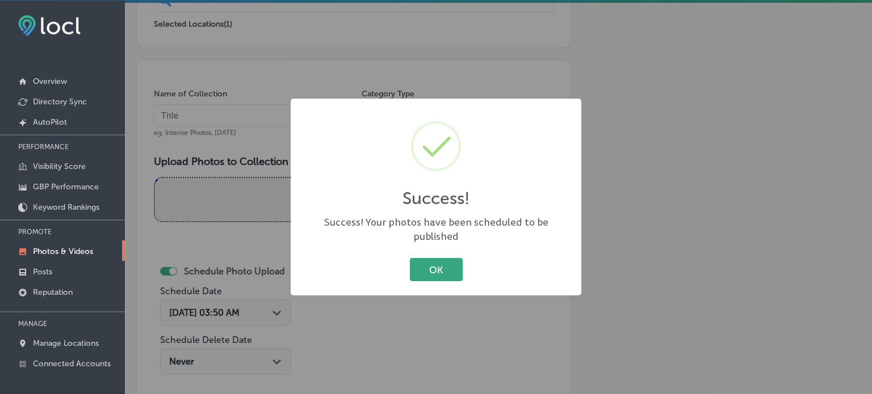
click at [438, 265] on button "OK" at bounding box center [436, 269] width 53 height 23
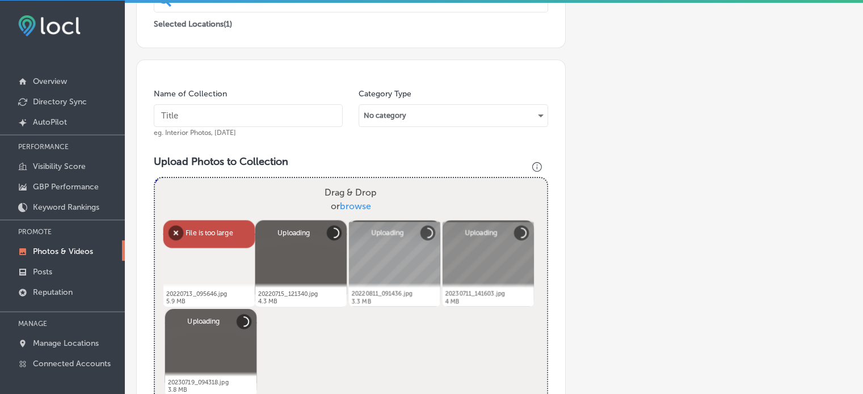
scroll to position [307, 0]
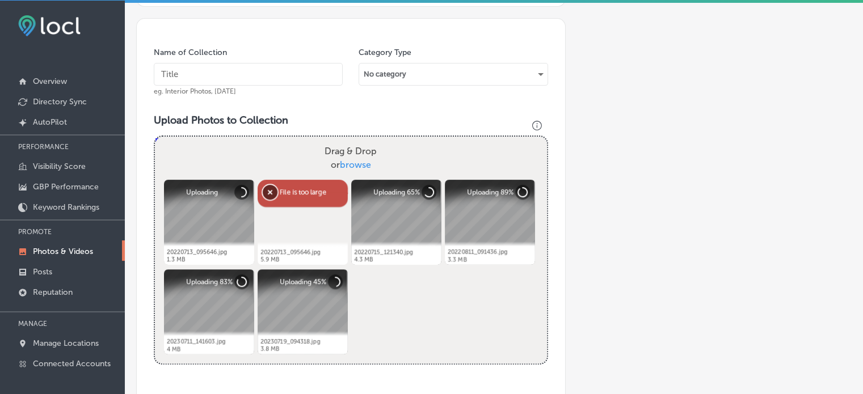
click at [267, 193] on button "Remove" at bounding box center [270, 192] width 15 height 15
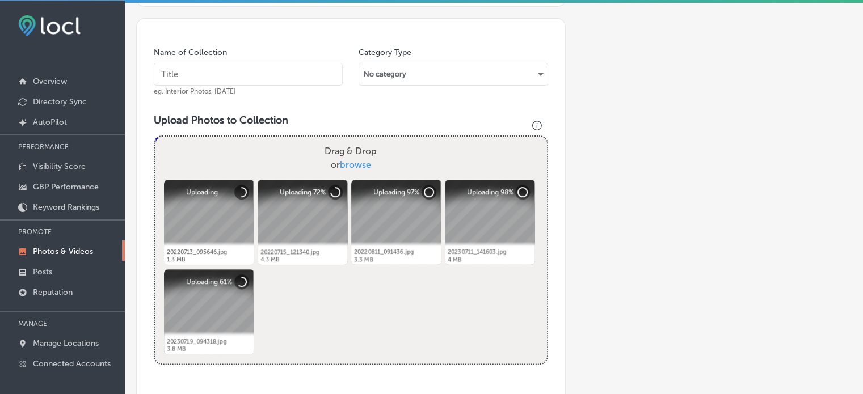
click at [227, 65] on input "text" at bounding box center [248, 74] width 189 height 23
paste input "Mold testing and inspection"
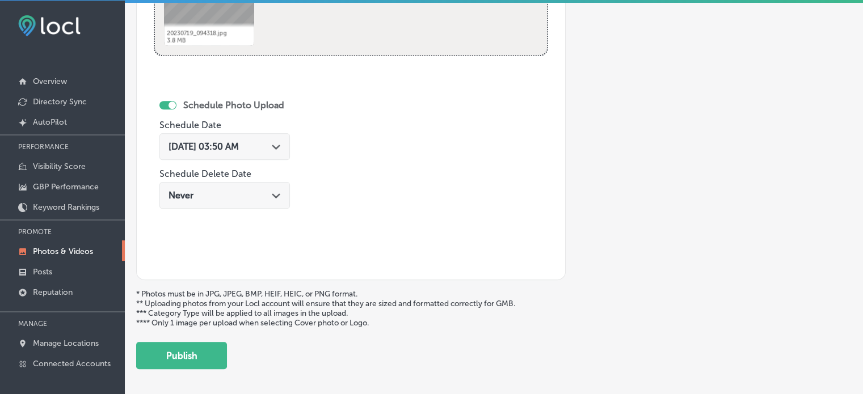
scroll to position [635, 0]
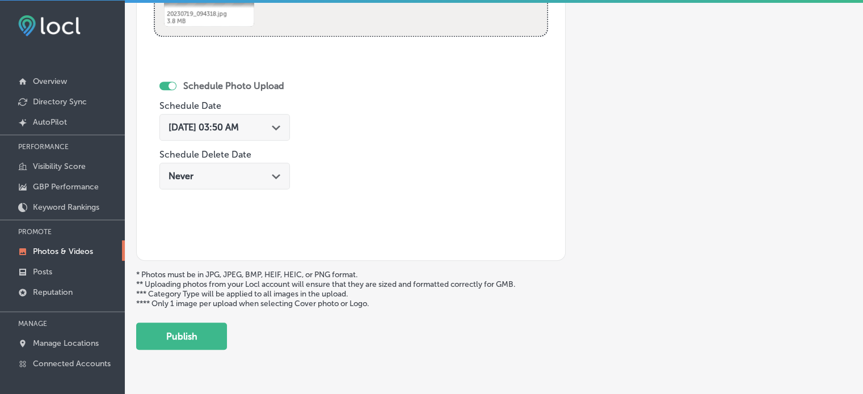
type input "Mold testing and inspection"
click at [239, 127] on span "[DATE] 03:50 AM" at bounding box center [204, 127] width 70 height 11
click at [299, 111] on div "Schedule Photo Upload Schedule Date [DATE] 03:50 AM Path Created with Sketch. S…" at bounding box center [229, 136] width 140 height 123
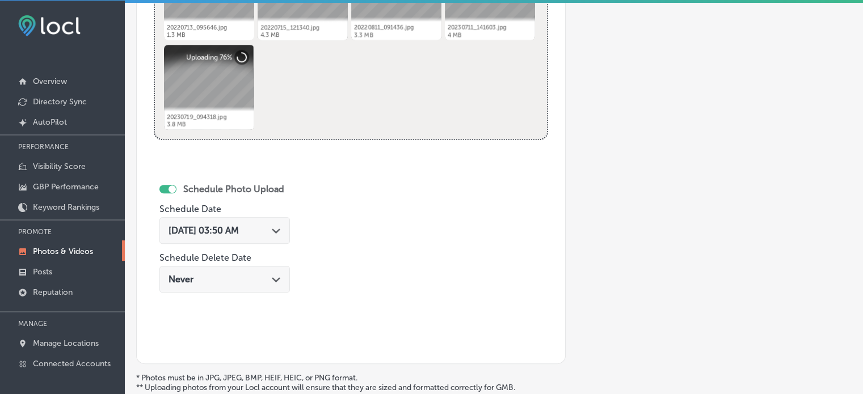
scroll to position [529, 0]
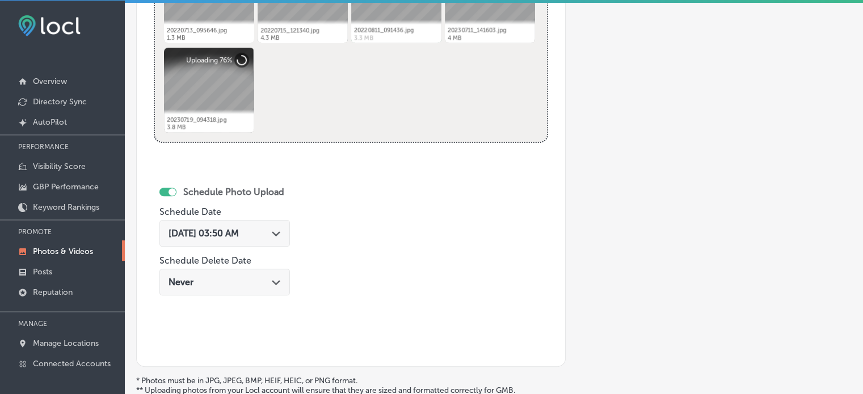
click at [270, 230] on div "[DATE] 03:50 AM Path Created with Sketch." at bounding box center [225, 233] width 112 height 11
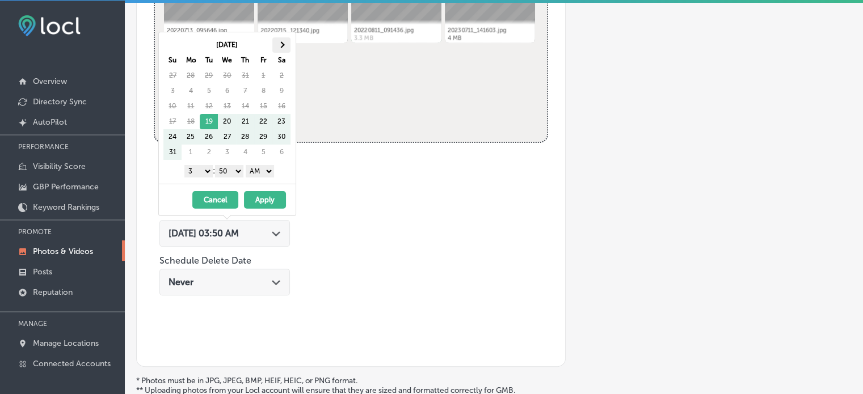
click at [278, 42] on th at bounding box center [281, 44] width 18 height 15
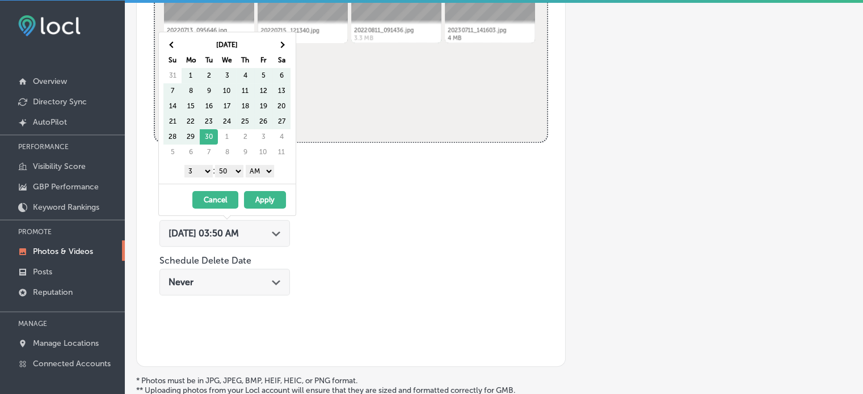
click at [278, 42] on th at bounding box center [281, 44] width 18 height 15
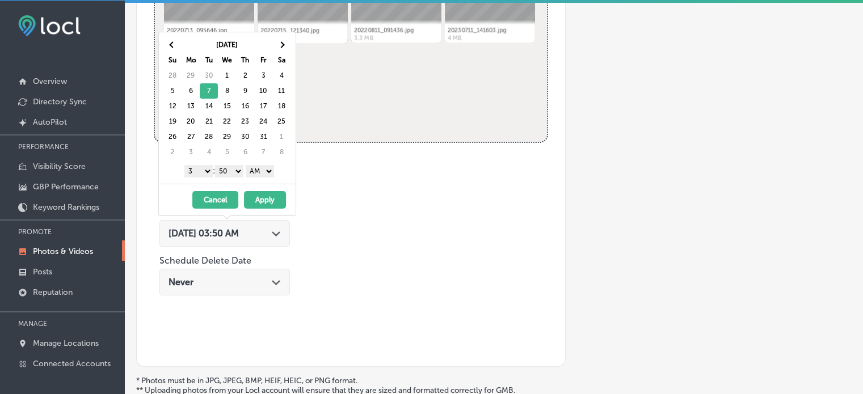
click at [204, 172] on select "1 2 3 4 5 6 7 8 9 10 11 12" at bounding box center [198, 171] width 28 height 12
click at [238, 170] on select "00 10 20 30 40 50" at bounding box center [229, 171] width 28 height 12
click at [264, 165] on select "AM PM" at bounding box center [260, 171] width 28 height 12
click at [267, 198] on button "Apply" at bounding box center [265, 200] width 42 height 18
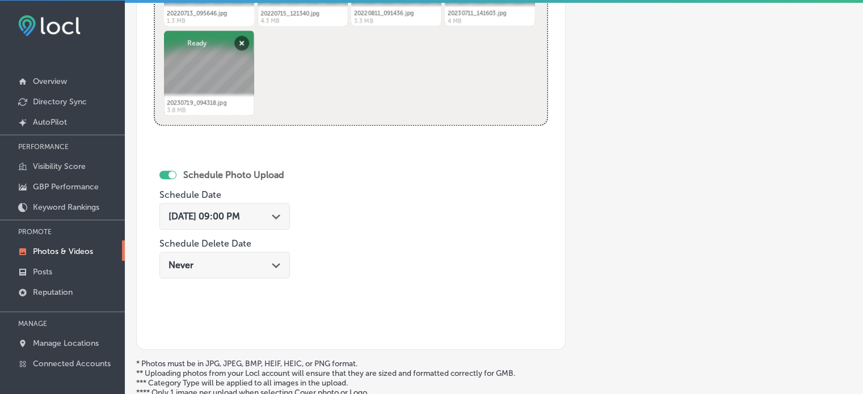
scroll to position [661, 0]
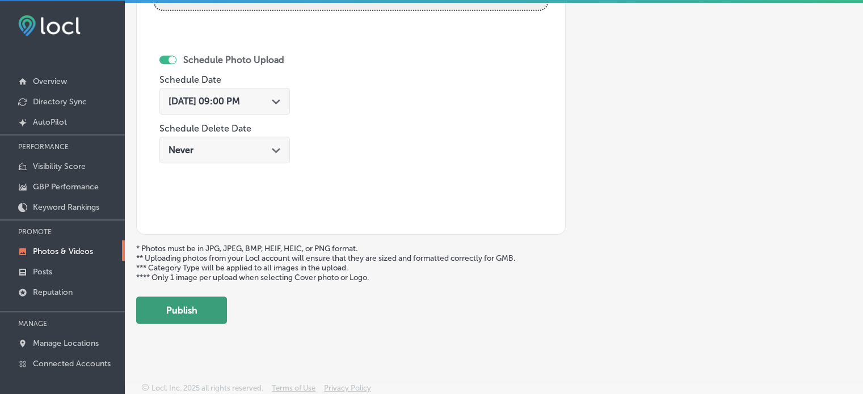
click at [211, 310] on button "Publish" at bounding box center [181, 310] width 91 height 27
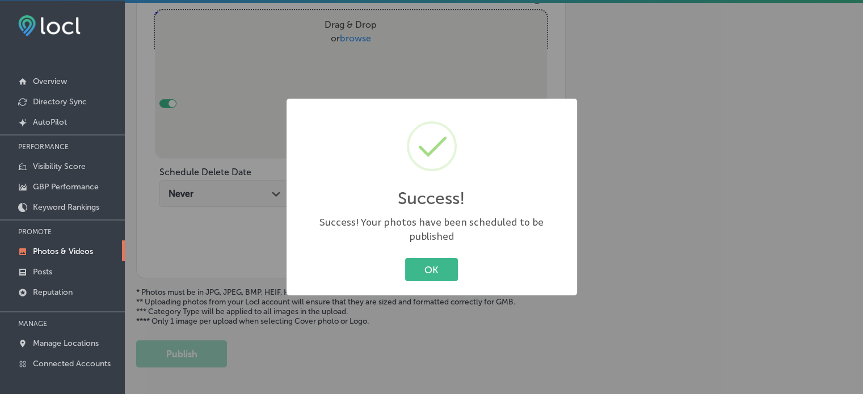
scroll to position [430, 0]
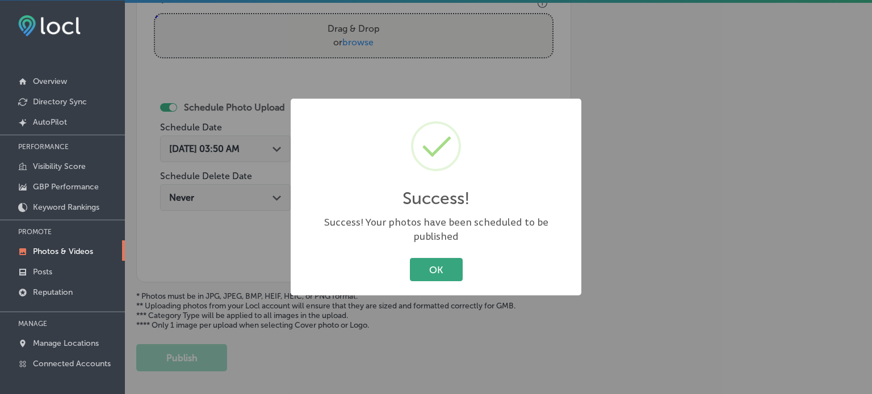
click at [440, 261] on button "OK" at bounding box center [436, 269] width 53 height 23
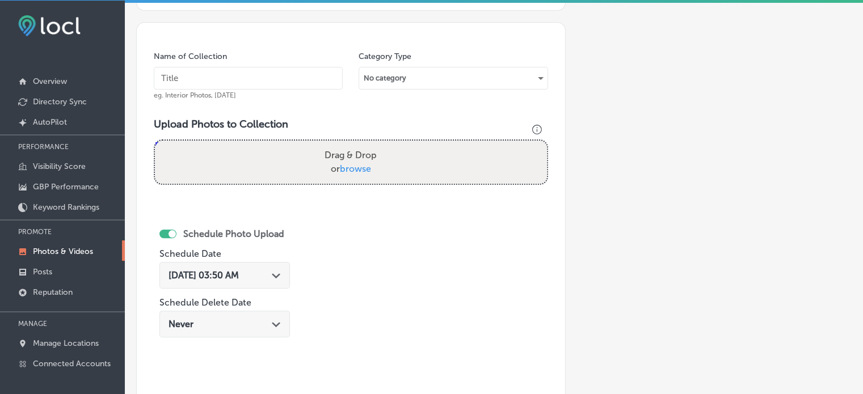
scroll to position [302, 0]
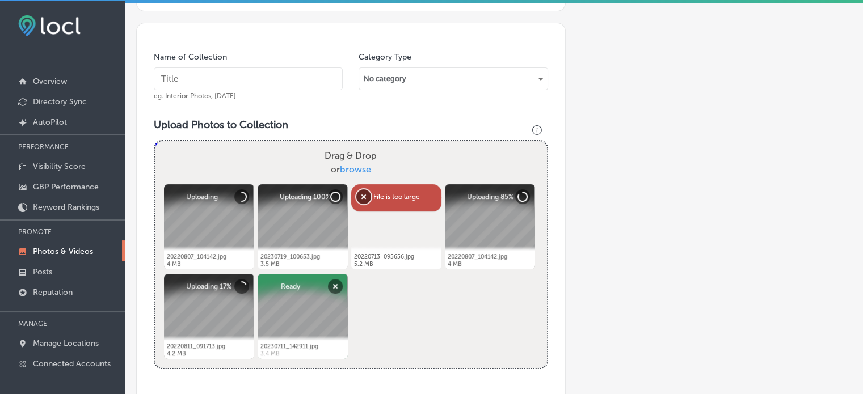
click at [364, 195] on button "Remove" at bounding box center [363, 197] width 15 height 15
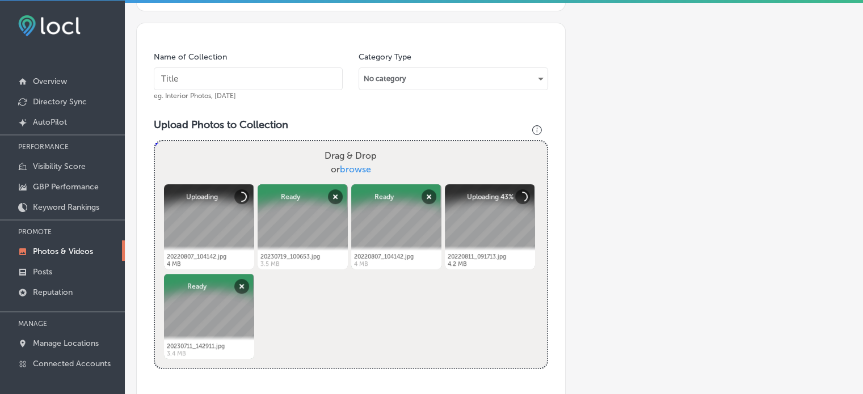
click at [225, 78] on input "text" at bounding box center [248, 79] width 189 height 23
paste input "Crawl space cleaning and restoration"
type input "Crawl space cleaning and restoration"
click at [291, 308] on div "Powered by PQINA Drag & Drop or browse 20220807_104142.jpg Abort Retry Remove U…" at bounding box center [351, 254] width 392 height 227
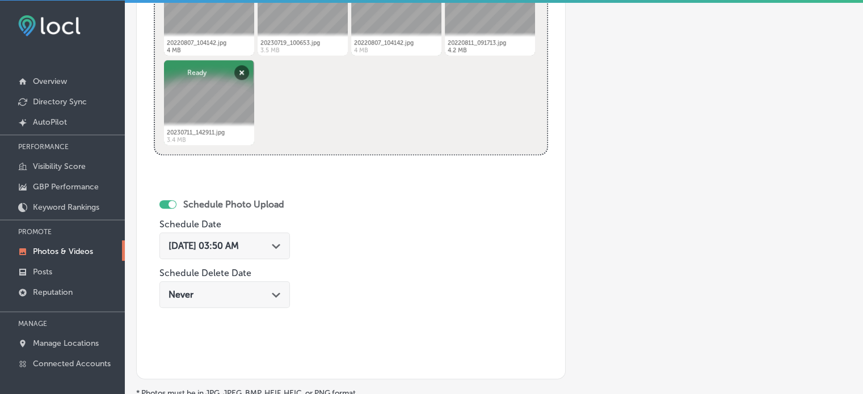
scroll to position [518, 0]
click at [239, 247] on span "[DATE] 03:50 AM" at bounding box center [204, 244] width 70 height 11
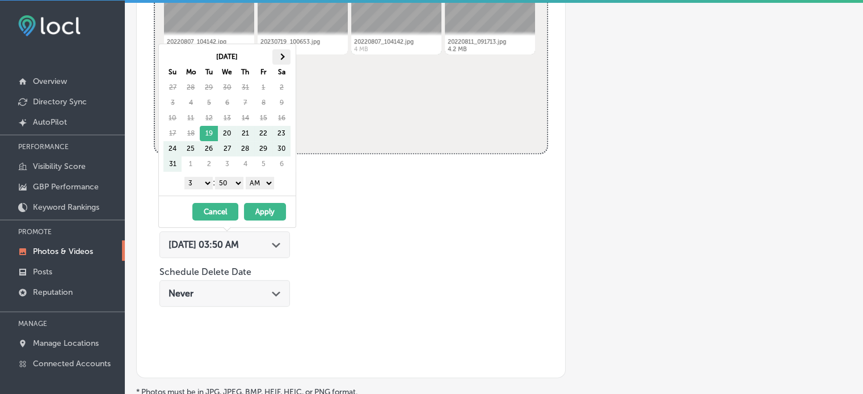
click at [283, 55] on span at bounding box center [282, 56] width 6 height 6
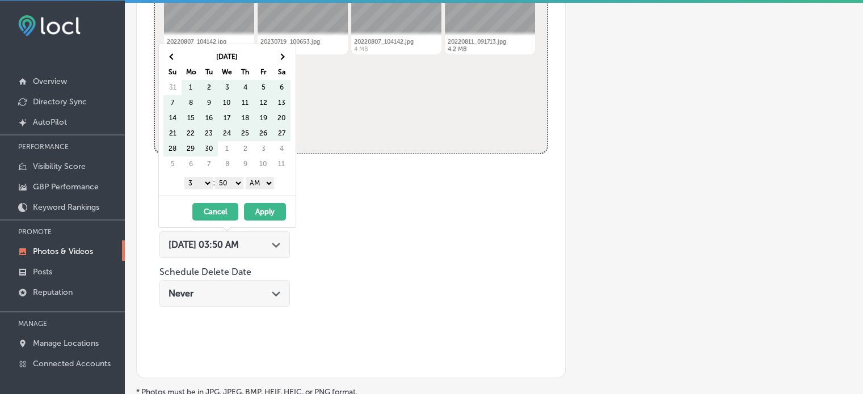
click at [283, 55] on span at bounding box center [282, 56] width 6 height 6
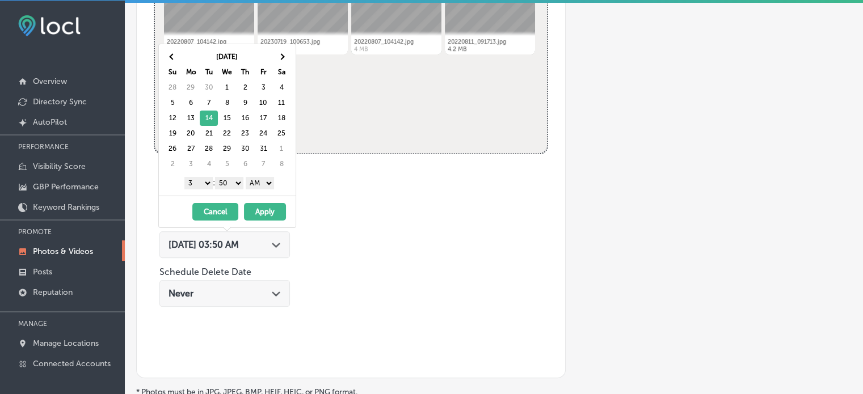
click at [202, 183] on select "1 2 3 4 5 6 7 8 9 10 11 12" at bounding box center [198, 183] width 28 height 12
click at [233, 184] on select "00 10 20 30 40 50" at bounding box center [229, 183] width 28 height 12
click at [266, 178] on select "AM PM" at bounding box center [260, 183] width 28 height 12
click at [268, 211] on button "Apply" at bounding box center [265, 212] width 42 height 18
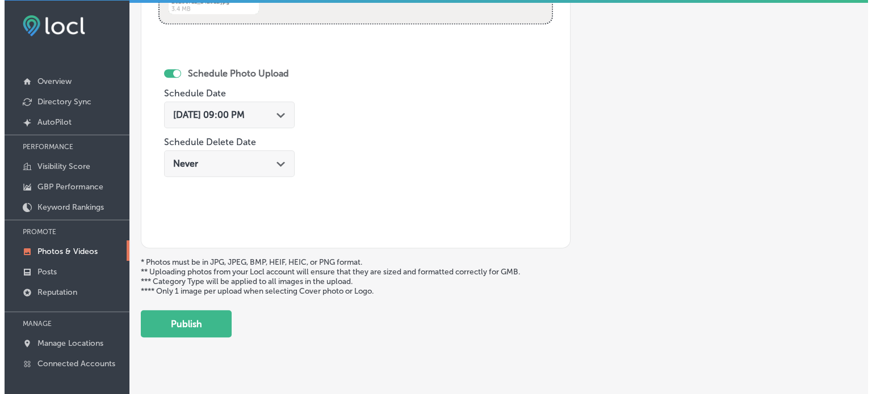
scroll to position [661, 0]
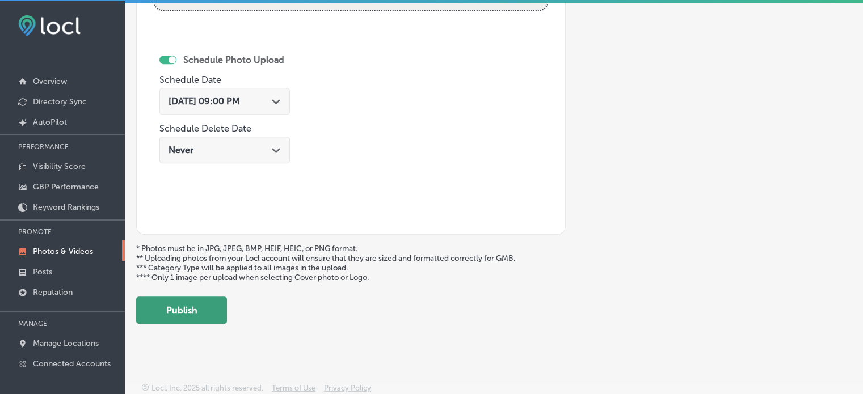
click at [192, 306] on button "Publish" at bounding box center [181, 310] width 91 height 27
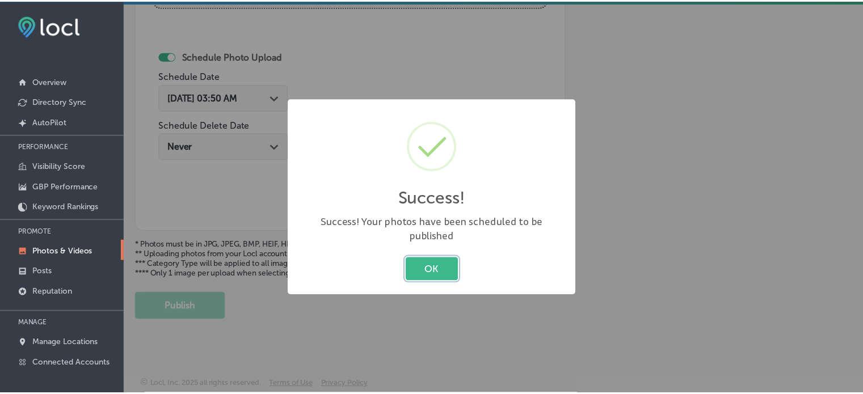
scroll to position [477, 0]
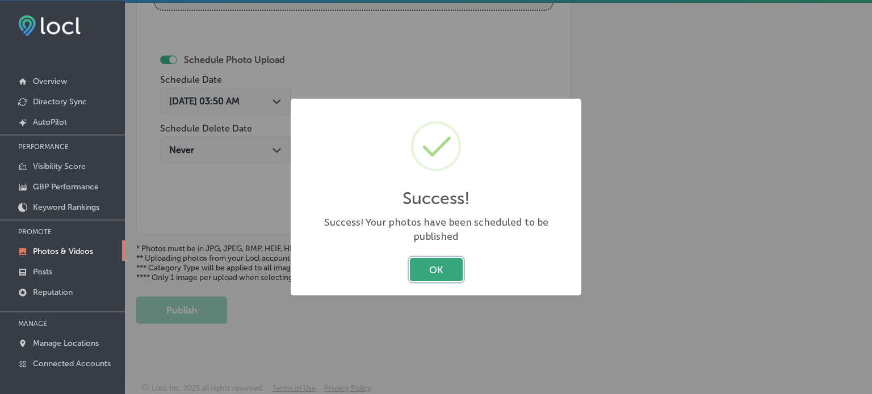
click at [441, 270] on button "OK" at bounding box center [436, 269] width 53 height 23
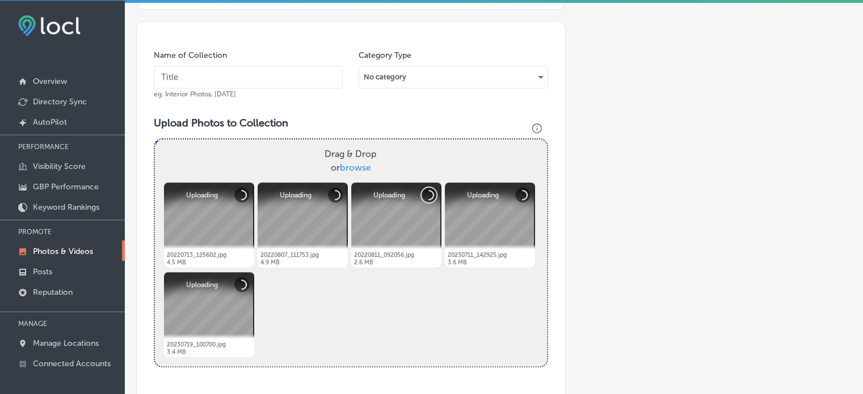
scroll to position [300, 0]
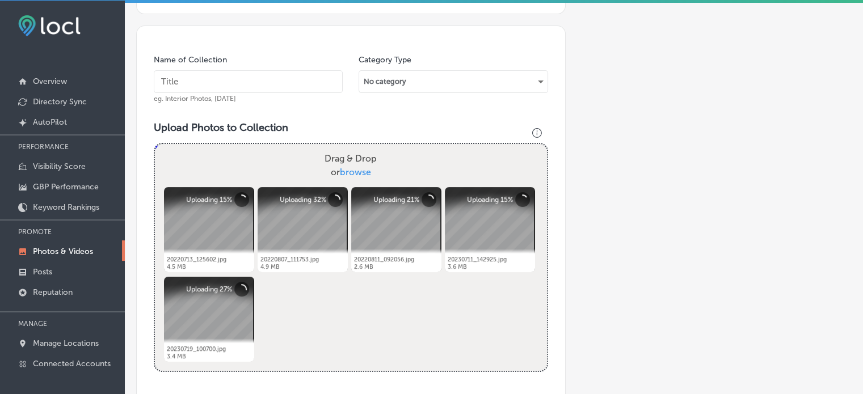
click at [248, 79] on input "text" at bounding box center [248, 81] width 189 height 23
paste input "Dust-controlled demolition services"
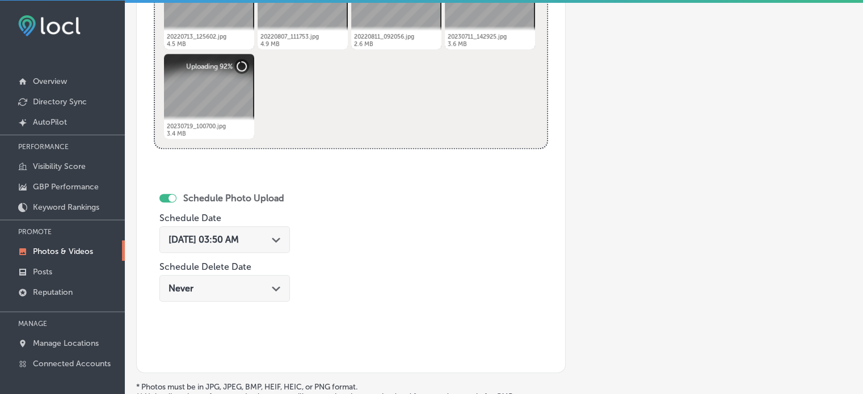
scroll to position [536, 0]
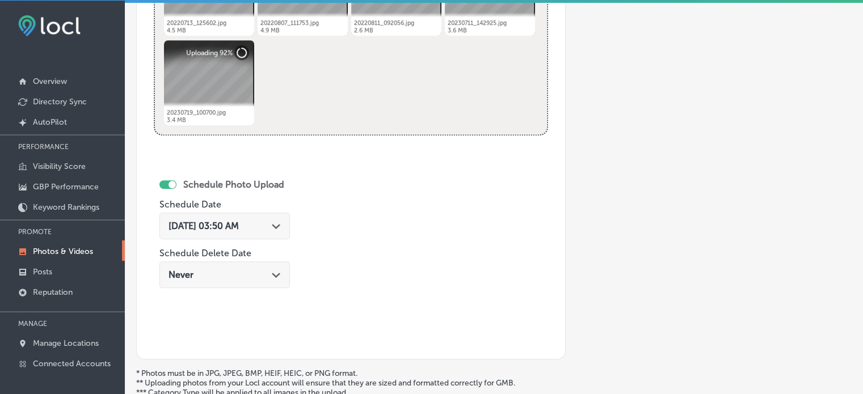
type input "Dust-controlled demolition services"
click at [274, 221] on div "[DATE] 03:50 AM Path Created with Sketch." at bounding box center [225, 226] width 112 height 11
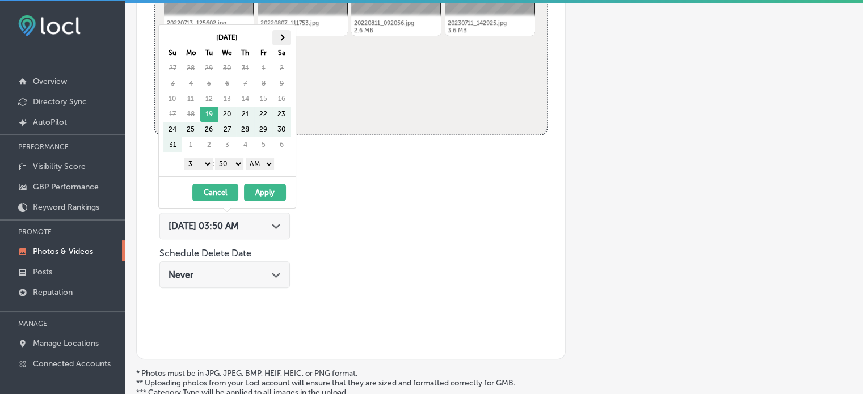
click at [284, 38] on th at bounding box center [281, 37] width 18 height 15
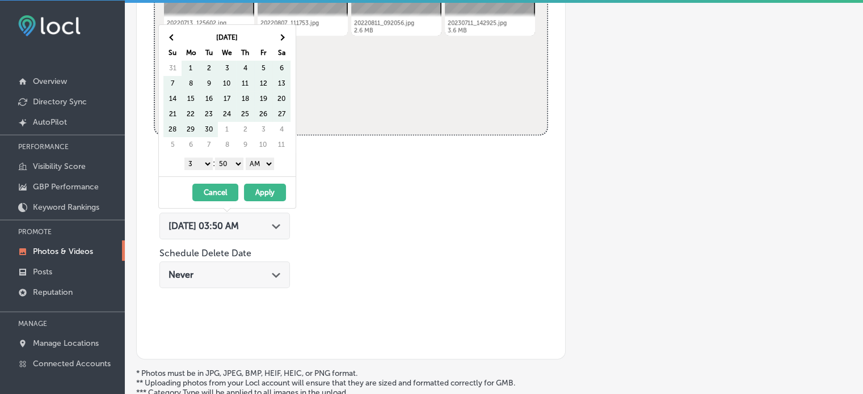
click at [284, 38] on th at bounding box center [281, 37] width 18 height 15
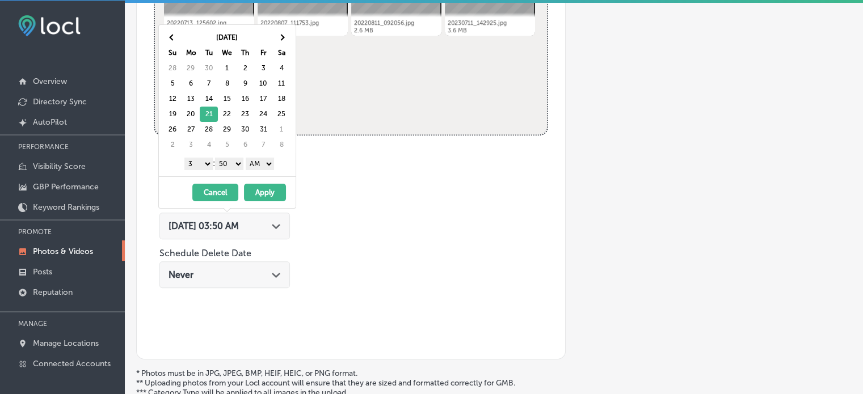
click at [202, 159] on select "1 2 3 4 5 6 7 8 9 10 11 12" at bounding box center [198, 164] width 28 height 12
click at [222, 163] on select "00 10 20 30 40 50" at bounding box center [229, 164] width 28 height 12
click at [260, 161] on select "AM PM" at bounding box center [260, 164] width 28 height 12
click at [270, 191] on button "Apply" at bounding box center [265, 193] width 42 height 18
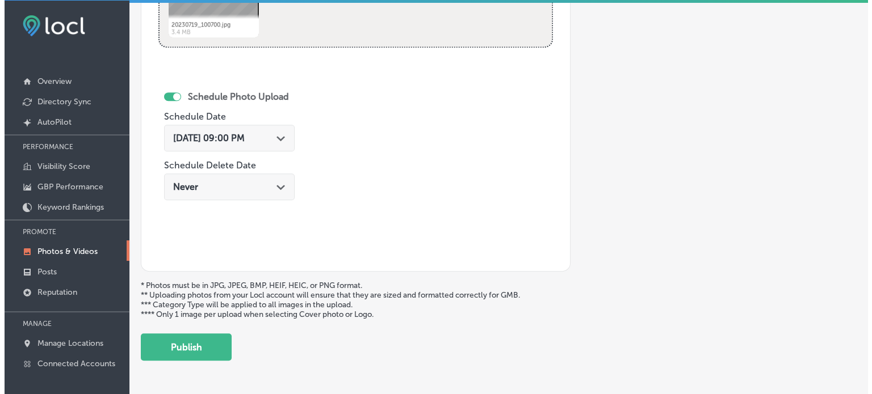
scroll to position [625, 0]
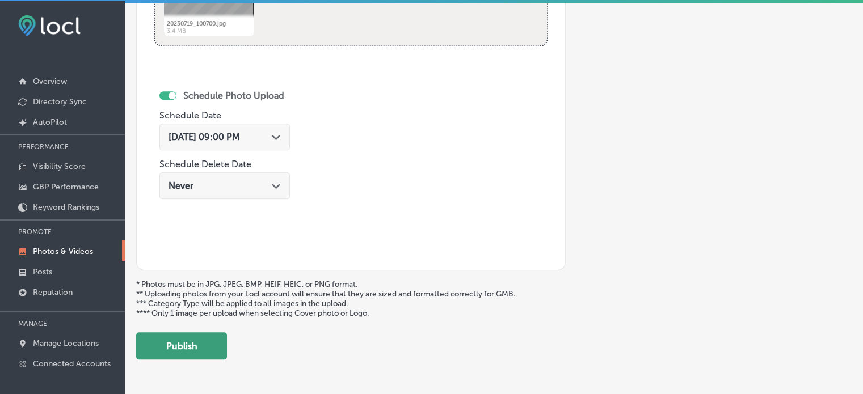
click at [207, 340] on button "Publish" at bounding box center [181, 346] width 91 height 27
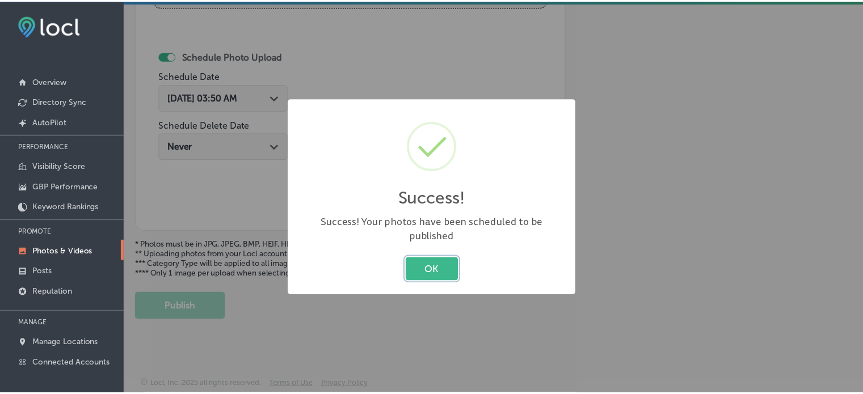
scroll to position [477, 0]
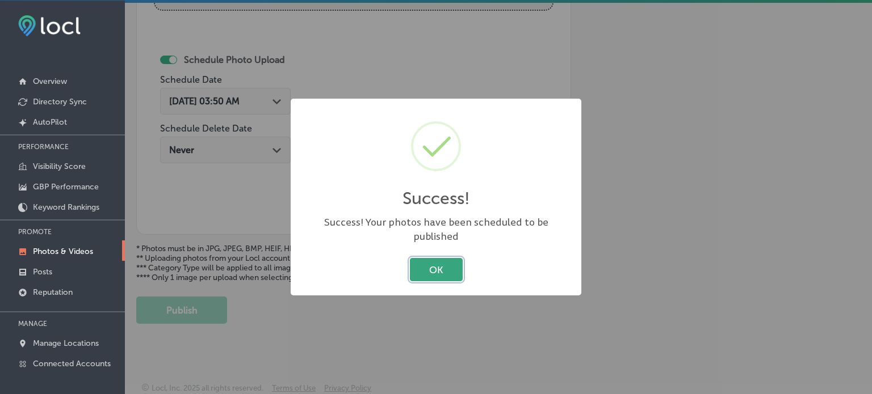
click at [443, 258] on button "OK" at bounding box center [436, 269] width 53 height 23
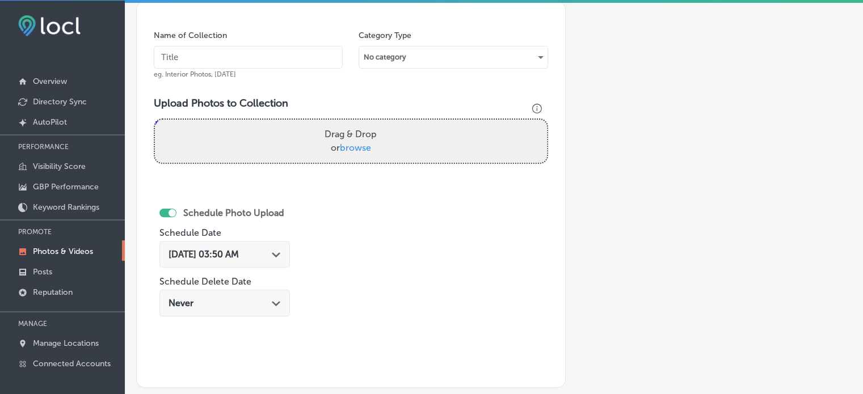
scroll to position [320, 0]
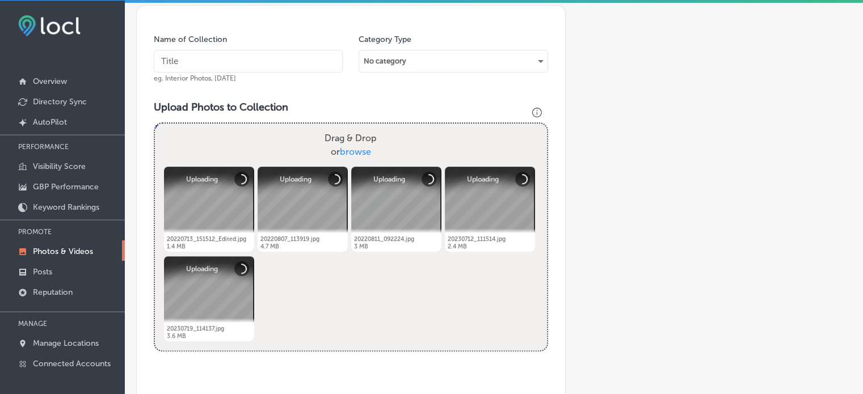
click at [245, 53] on input "text" at bounding box center [248, 61] width 189 height 23
paste input "Fire damage restoration"
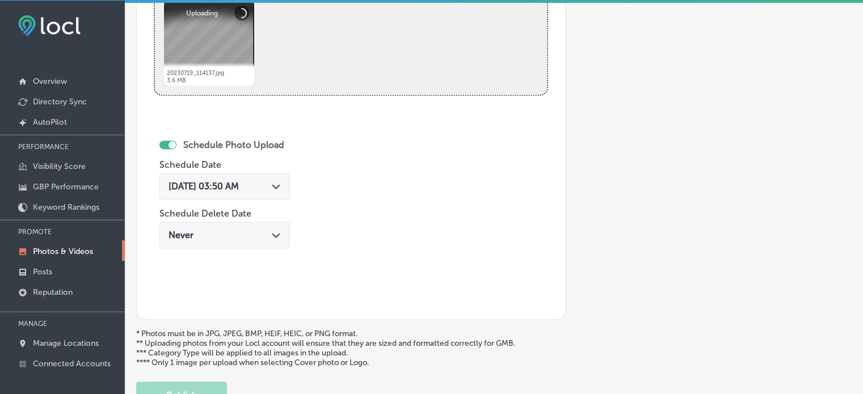
scroll to position [578, 0]
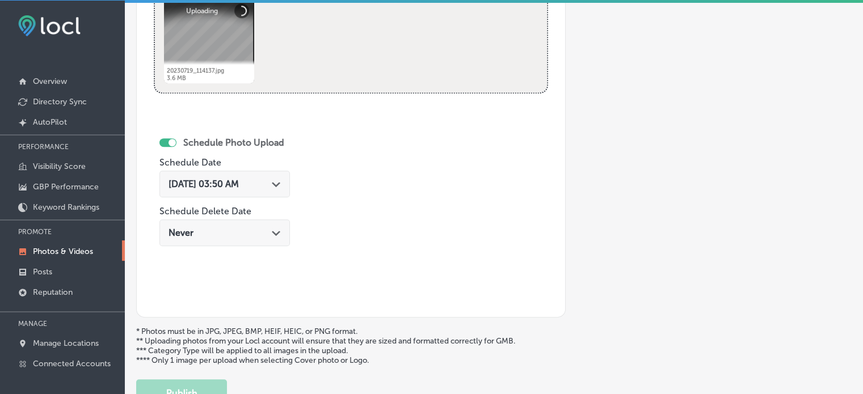
type input "Fire damage restoration"
click at [253, 196] on div "[DATE] 03:50 AM Path Created with Sketch." at bounding box center [224, 187] width 131 height 38
click at [276, 186] on div "[DATE] 03:50 AM Path Created with Sketch." at bounding box center [225, 184] width 112 height 11
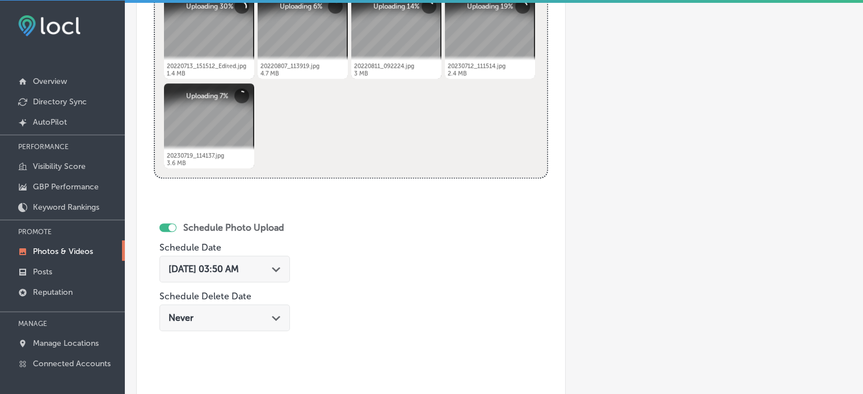
scroll to position [490, 0]
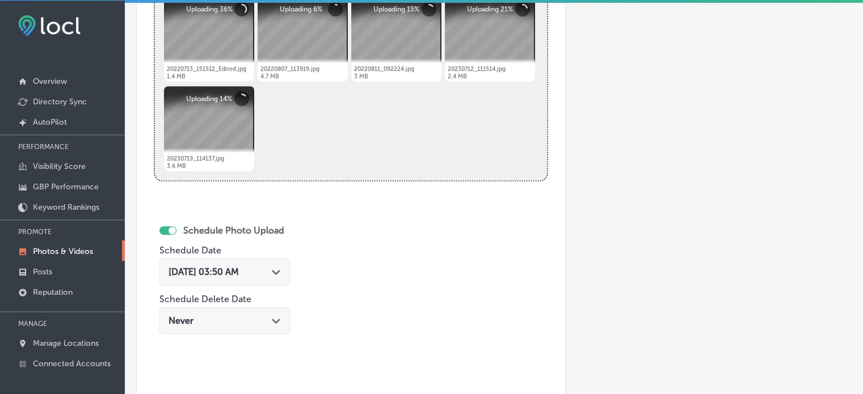
click at [280, 270] on polygon at bounding box center [276, 272] width 9 height 5
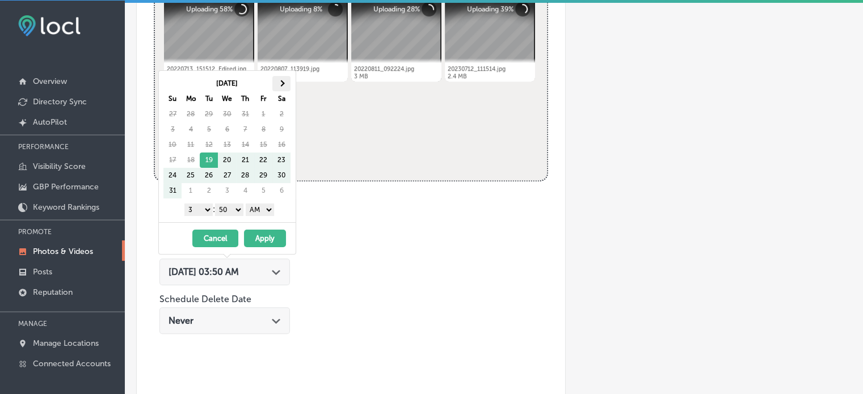
click at [285, 81] on th at bounding box center [281, 83] width 18 height 15
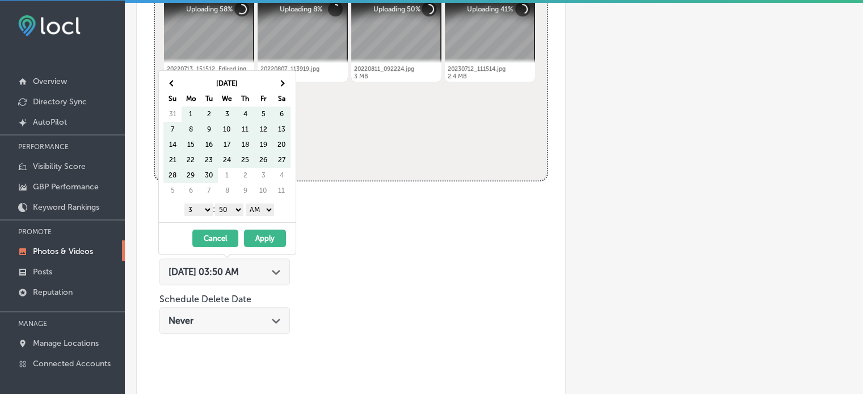
click at [285, 81] on th at bounding box center [281, 83] width 18 height 15
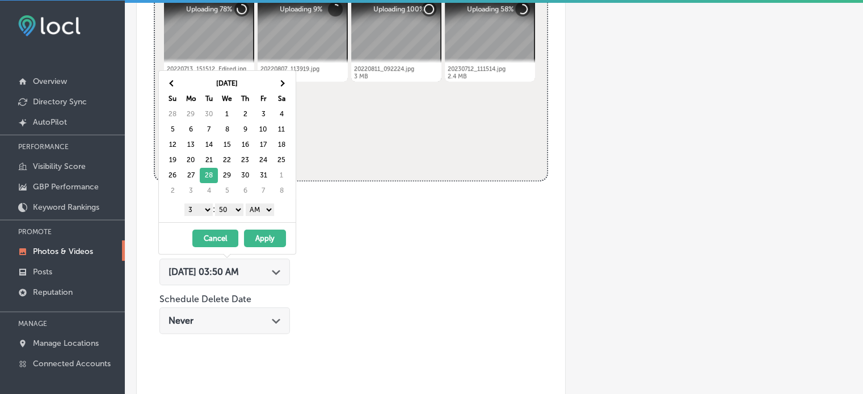
click at [203, 208] on select "1 2 3 4 5 6 7 8 9 10 11 12" at bounding box center [198, 210] width 28 height 12
click at [232, 207] on select "00 10 20 30 40 50" at bounding box center [229, 210] width 28 height 12
click at [266, 208] on select "AM PM" at bounding box center [260, 210] width 28 height 12
click at [259, 235] on button "Apply" at bounding box center [265, 239] width 42 height 18
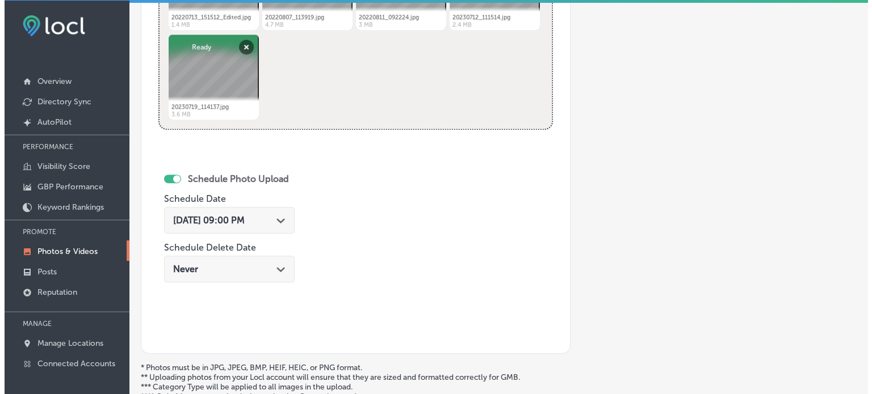
scroll to position [661, 0]
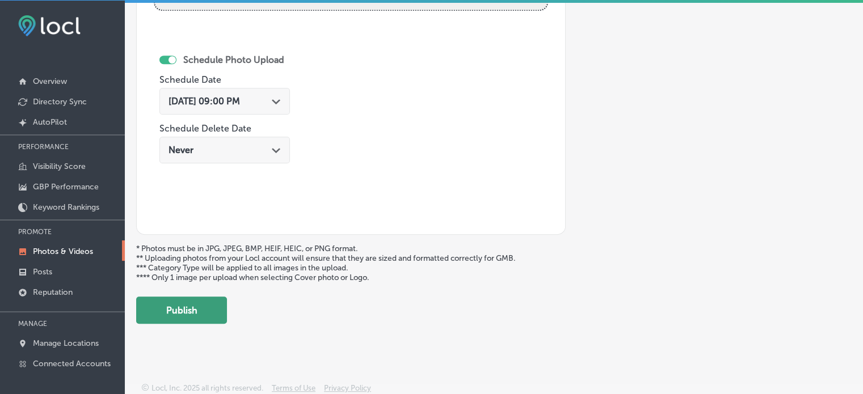
click at [211, 301] on button "Publish" at bounding box center [181, 310] width 91 height 27
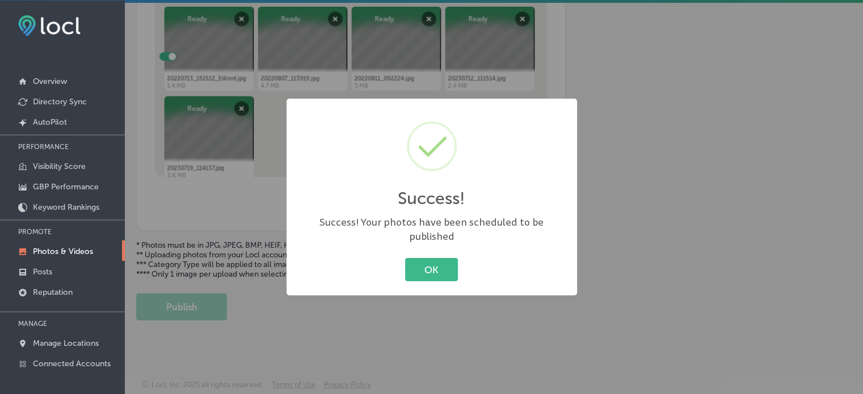
scroll to position [477, 0]
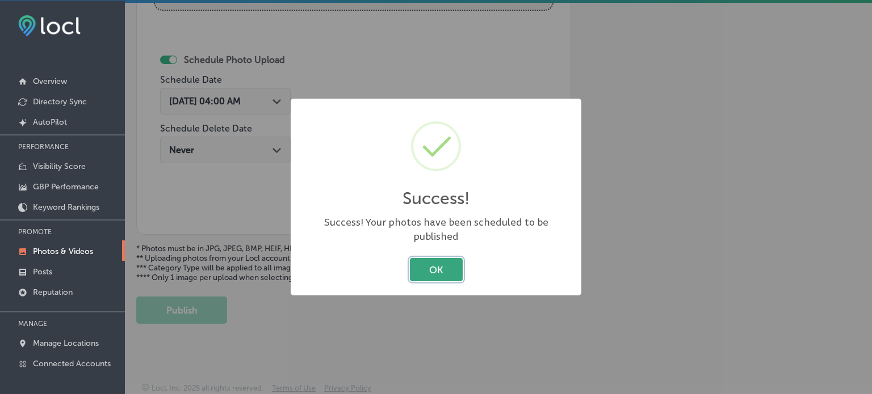
click at [437, 262] on button "OK" at bounding box center [436, 269] width 53 height 23
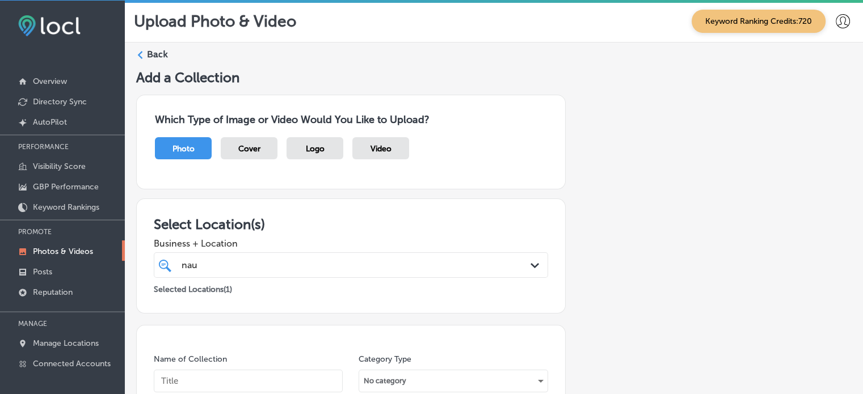
scroll to position [3, 0]
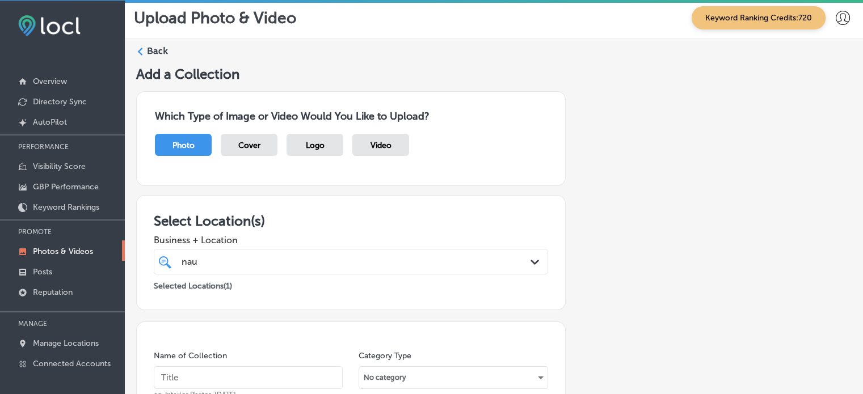
click at [164, 52] on label "Back" at bounding box center [157, 51] width 21 height 12
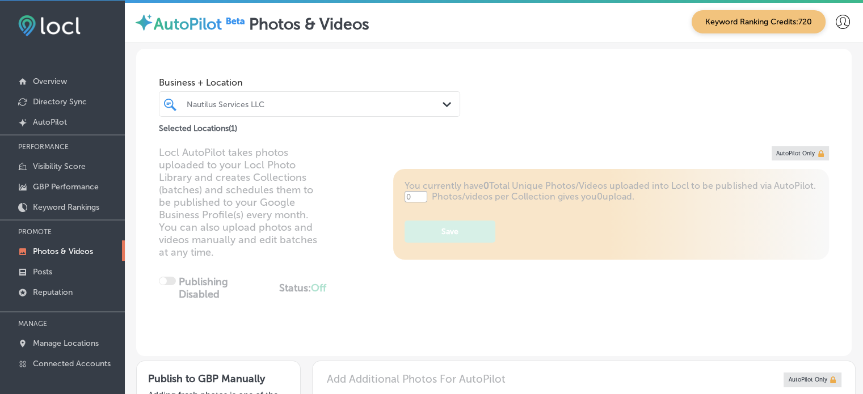
type input "5"
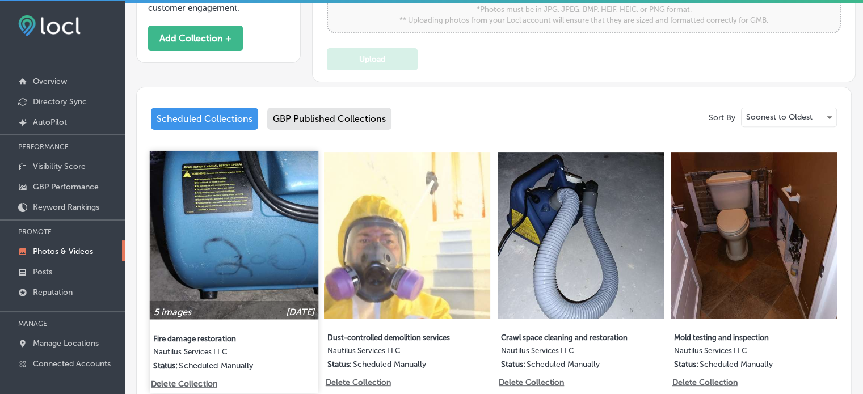
scroll to position [785, 0]
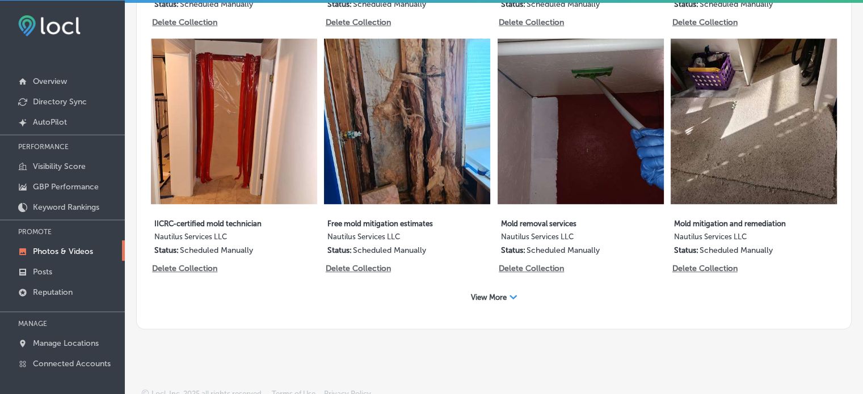
click at [487, 295] on div "View More Path Created with Sketch." at bounding box center [494, 298] width 61 height 18
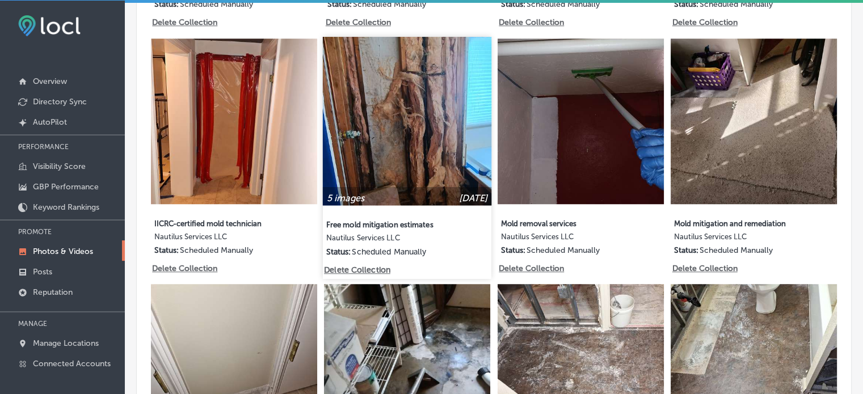
click at [337, 192] on p "5 images" at bounding box center [345, 197] width 37 height 11
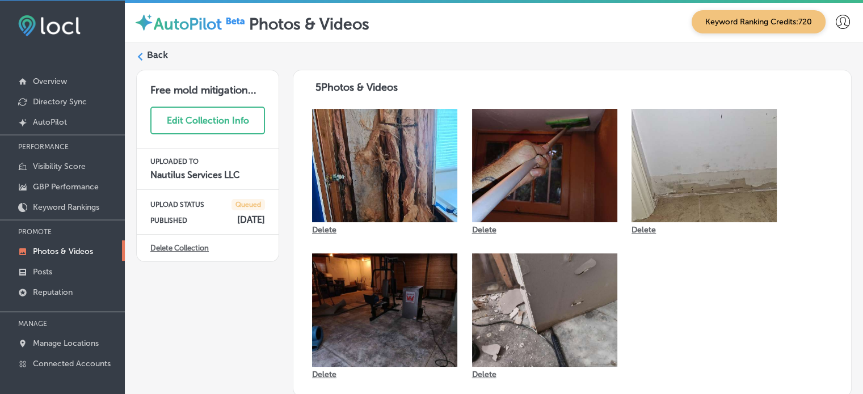
click at [164, 49] on label "Back" at bounding box center [157, 55] width 21 height 12
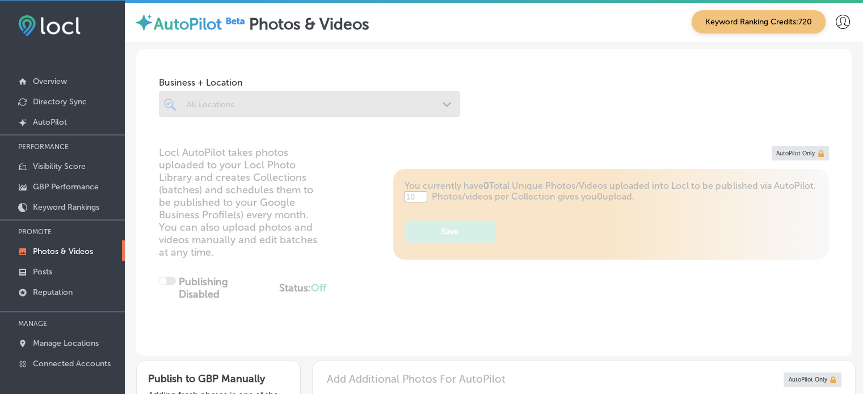
type input "5"
